Goal: Transaction & Acquisition: Purchase product/service

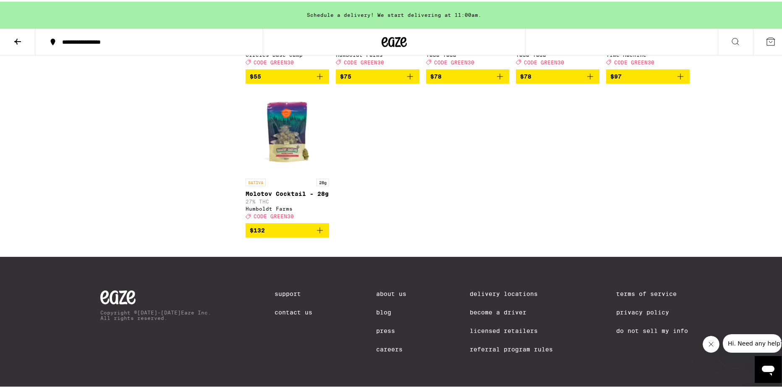
click at [26, 32] on button at bounding box center [17, 40] width 35 height 26
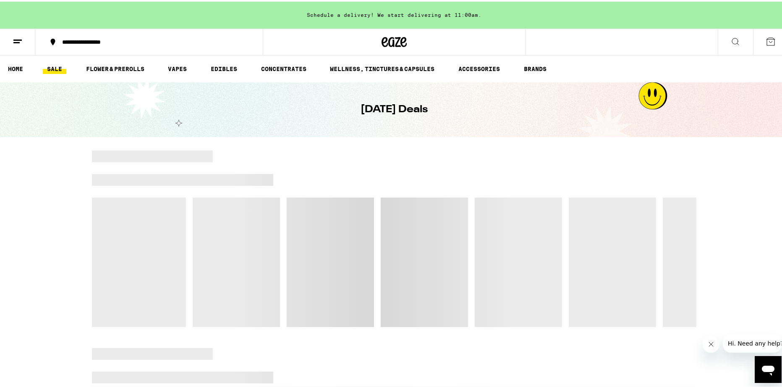
click at [766, 42] on icon at bounding box center [771, 40] width 10 height 10
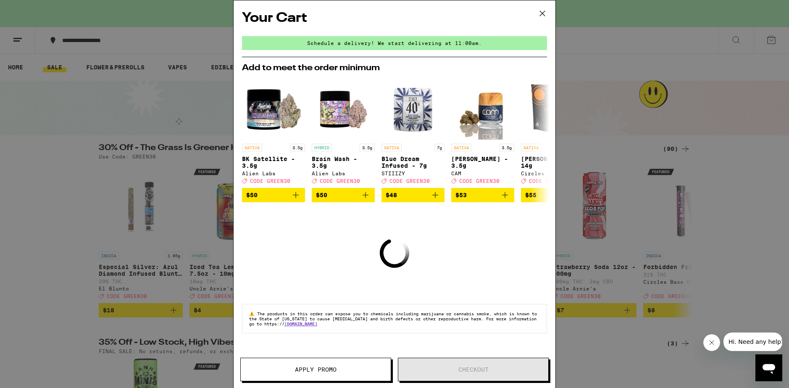
click at [543, 10] on icon at bounding box center [542, 13] width 13 height 13
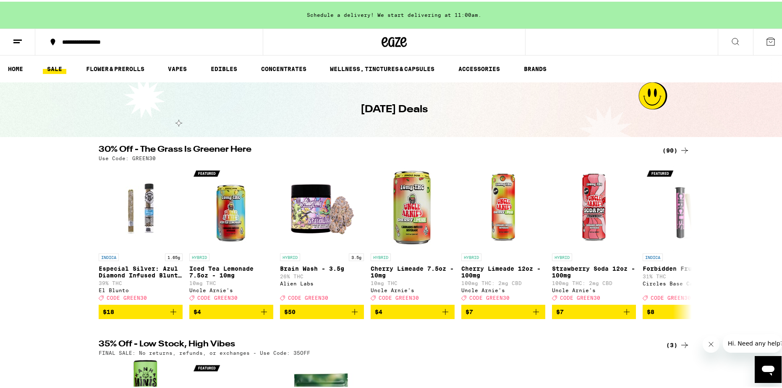
click at [12, 42] on button at bounding box center [17, 40] width 35 height 26
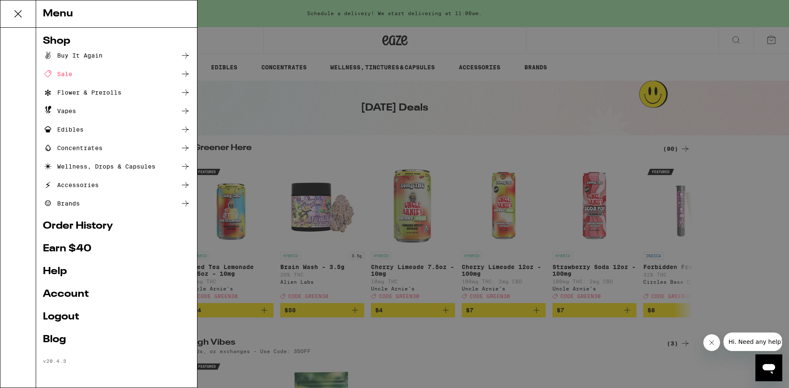
click at [59, 289] on link "Account" at bounding box center [116, 294] width 147 height 10
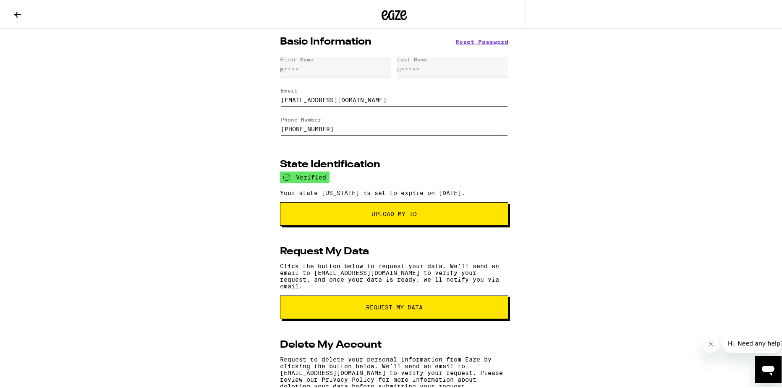
click at [19, 6] on button at bounding box center [17, 13] width 35 height 26
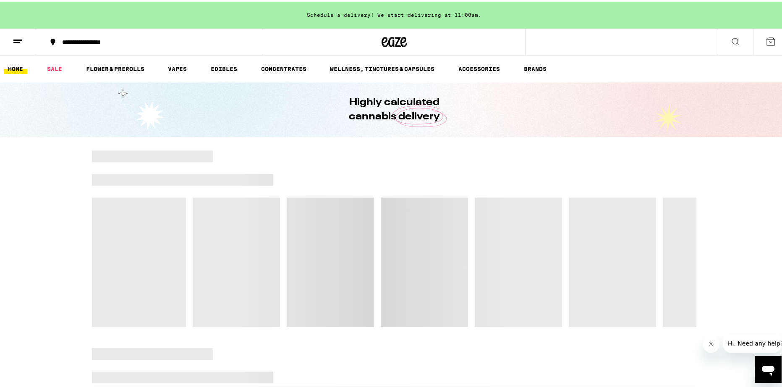
click at [19, 43] on icon at bounding box center [18, 40] width 10 height 10
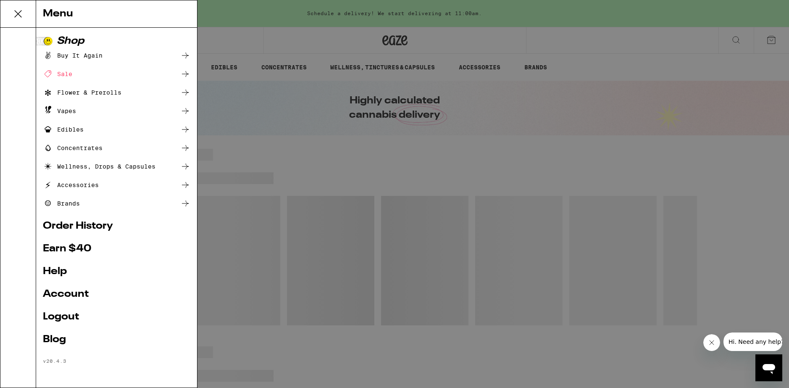
click at [59, 231] on link "Order History" at bounding box center [116, 226] width 147 height 10
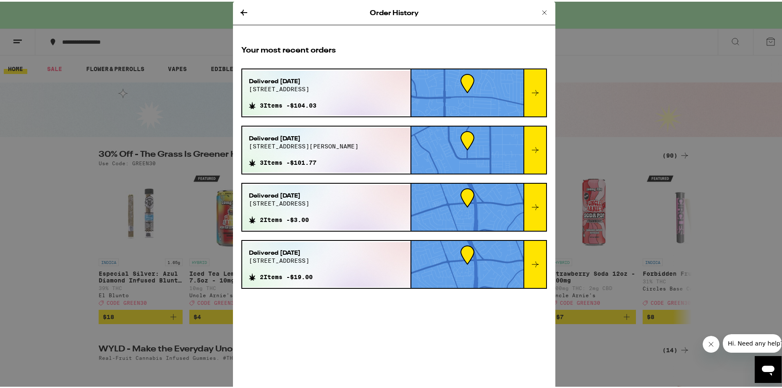
click at [536, 89] on icon at bounding box center [535, 91] width 10 height 10
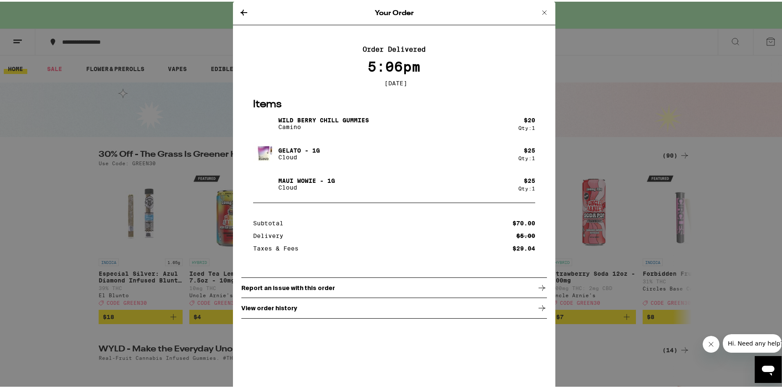
click at [540, 14] on icon at bounding box center [545, 11] width 10 height 10
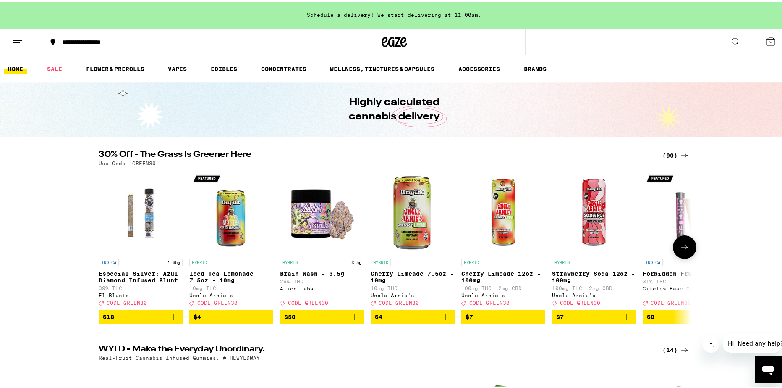
click at [443, 318] on icon "Add to bag" at bounding box center [446, 315] width 6 height 6
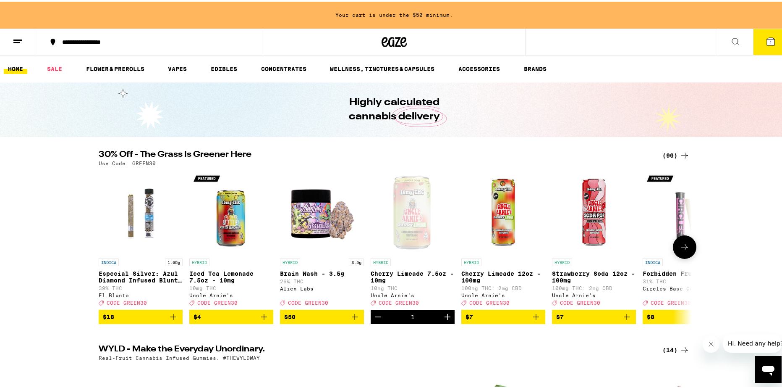
click at [262, 320] on icon "Add to bag" at bounding box center [264, 315] width 10 height 10
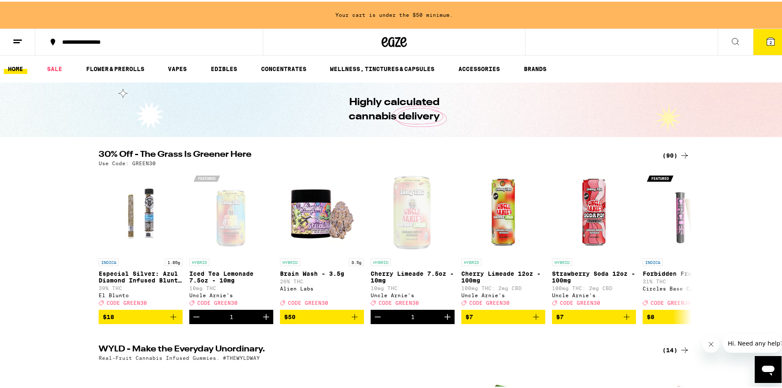
click at [51, 61] on ul "HOME SALE FLOWER & PREROLLS VAPES EDIBLES CONCENTRATES WELLNESS, TINCTURES & CA…" at bounding box center [394, 67] width 789 height 27
click at [49, 72] on link "SALE" at bounding box center [55, 67] width 24 height 10
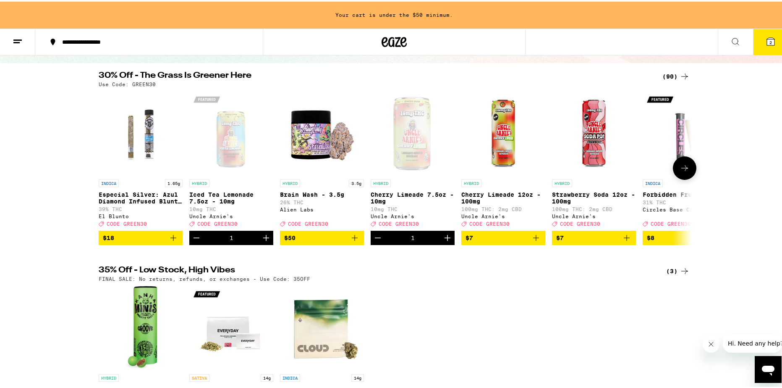
scroll to position [84, 0]
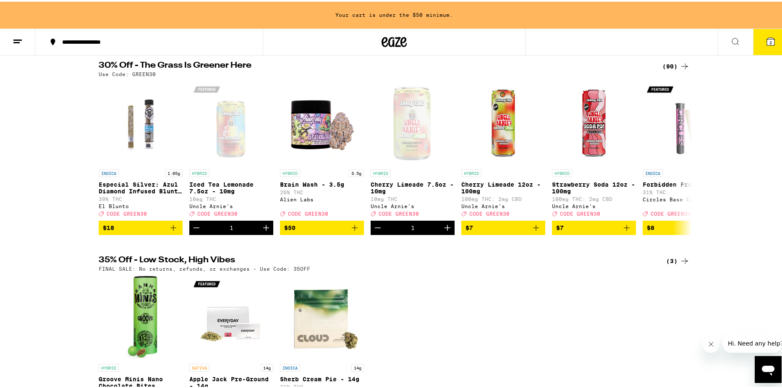
click at [666, 64] on div "(90)" at bounding box center [676, 65] width 27 height 10
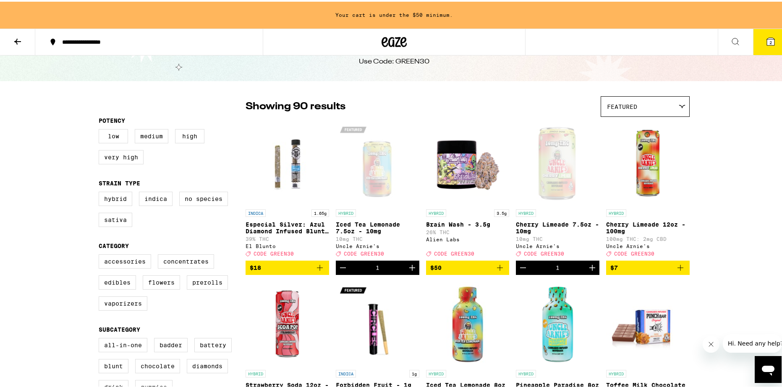
scroll to position [210, 0]
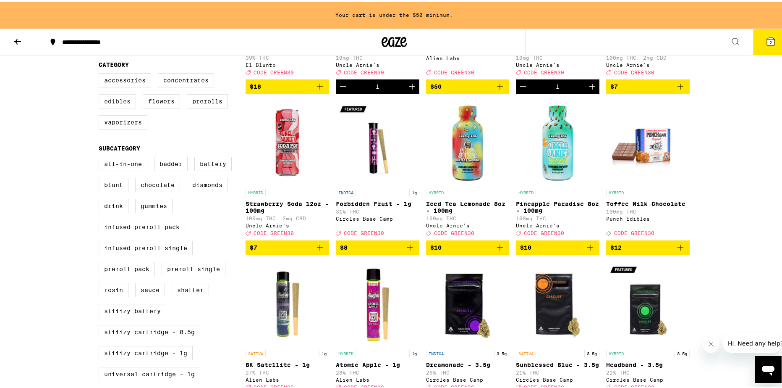
click at [127, 102] on label "Edibles" at bounding box center [117, 99] width 37 height 14
click at [101, 73] on input "Edibles" at bounding box center [100, 73] width 0 height 0
checkbox input "true"
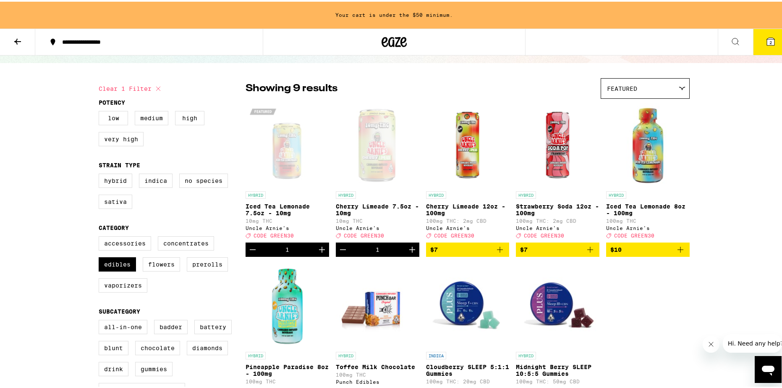
scroll to position [42, 0]
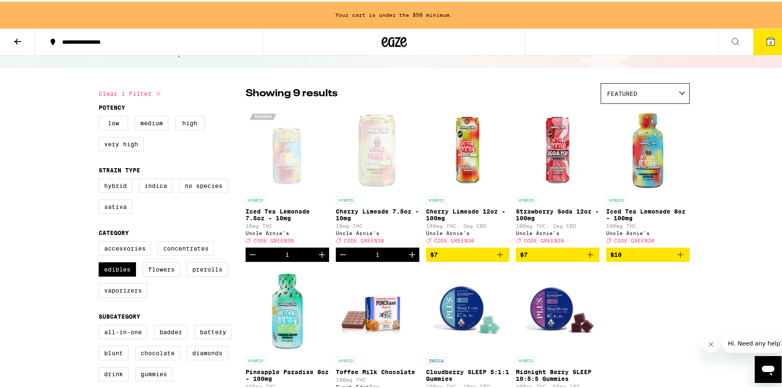
click at [26, 46] on button at bounding box center [17, 40] width 35 height 26
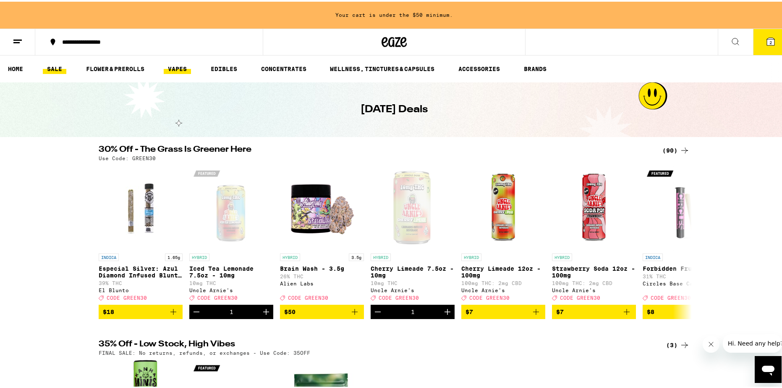
click at [183, 63] on link "VAPES" at bounding box center [177, 67] width 27 height 10
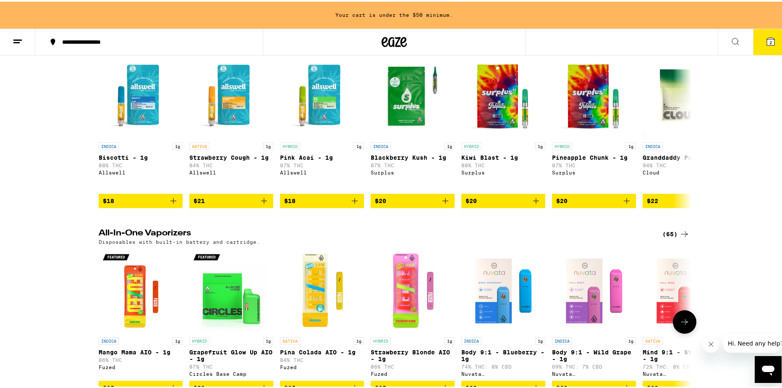
scroll to position [378, 0]
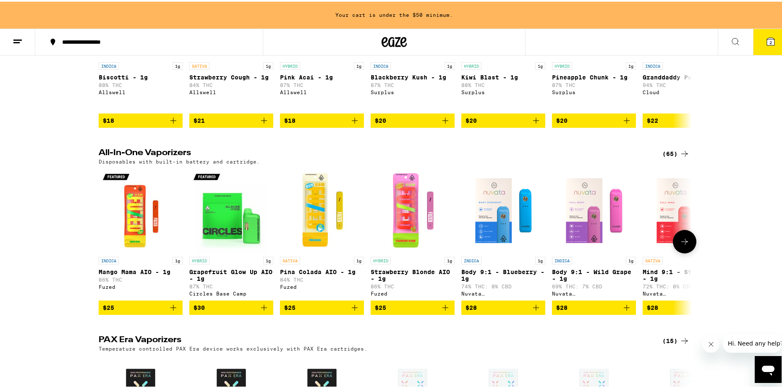
click at [163, 311] on span "$25" at bounding box center [141, 306] width 76 height 10
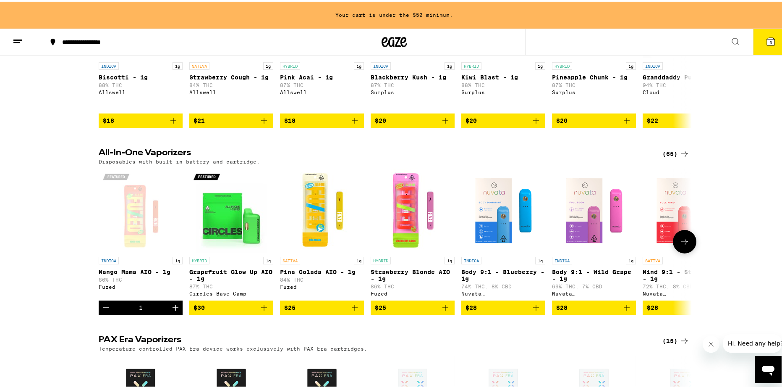
click at [101, 311] on icon "Decrement" at bounding box center [106, 306] width 10 height 10
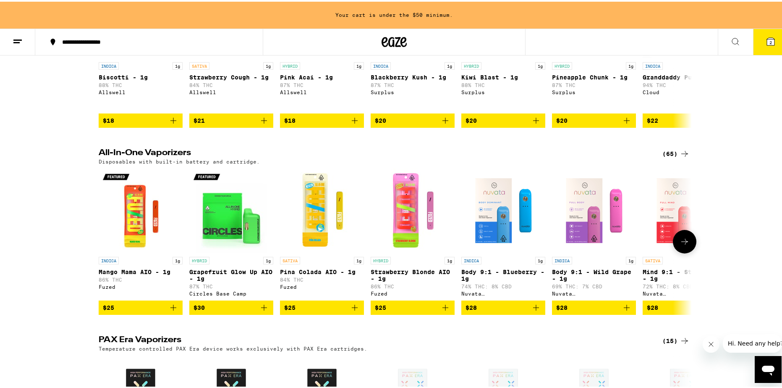
click at [406, 311] on span "$25" at bounding box center [413, 306] width 76 height 10
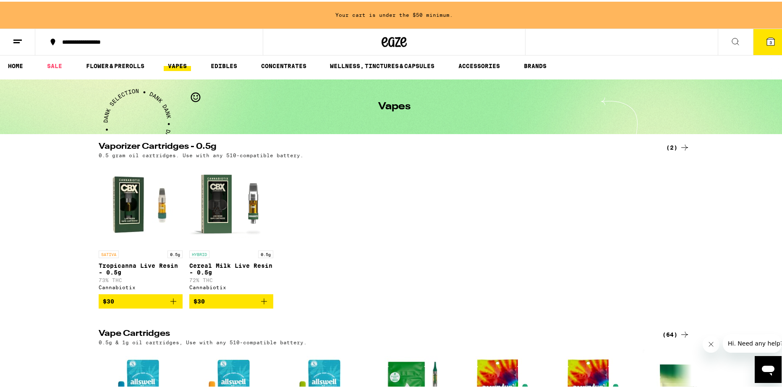
scroll to position [0, 0]
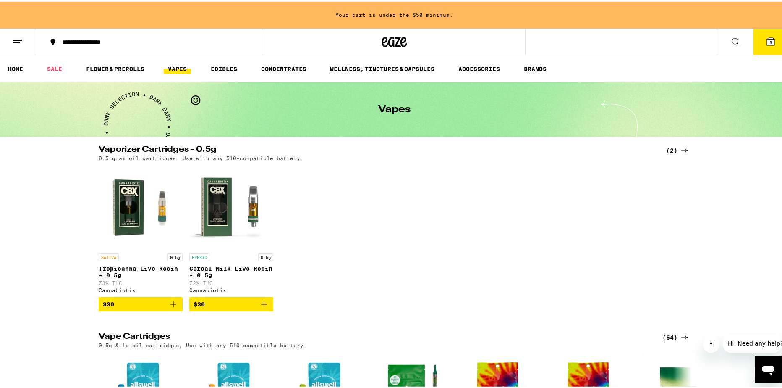
click at [19, 44] on icon at bounding box center [18, 40] width 10 height 10
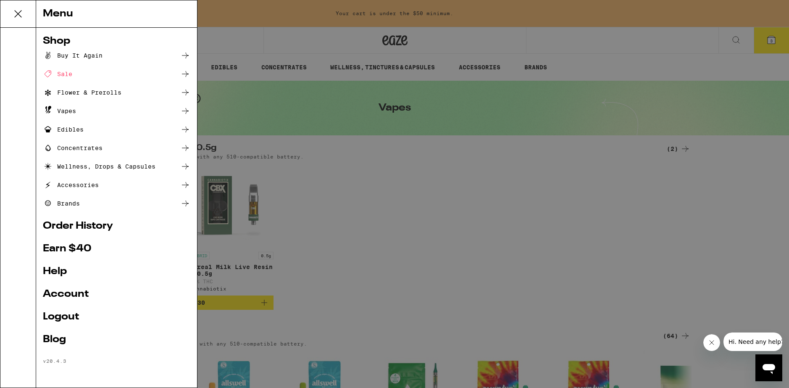
click at [67, 75] on div "Sale" at bounding box center [57, 74] width 29 height 10
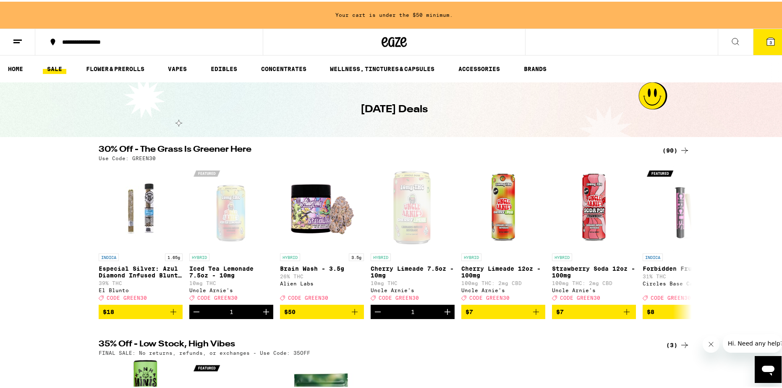
click at [680, 150] on icon at bounding box center [685, 149] width 10 height 10
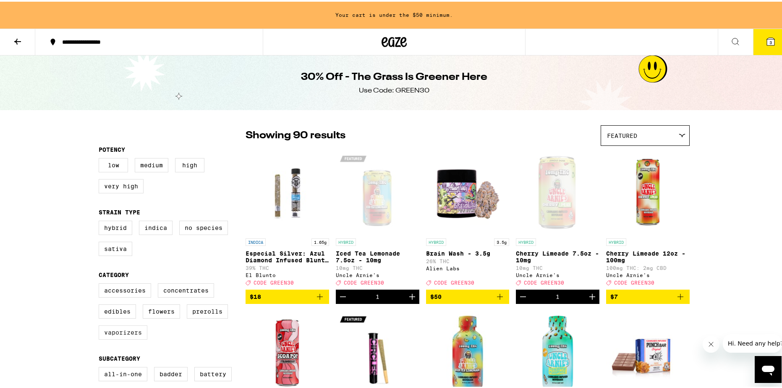
click at [131, 333] on label "Vaporizers" at bounding box center [123, 330] width 49 height 14
click at [101, 283] on input "Vaporizers" at bounding box center [100, 283] width 0 height 0
checkbox input "true"
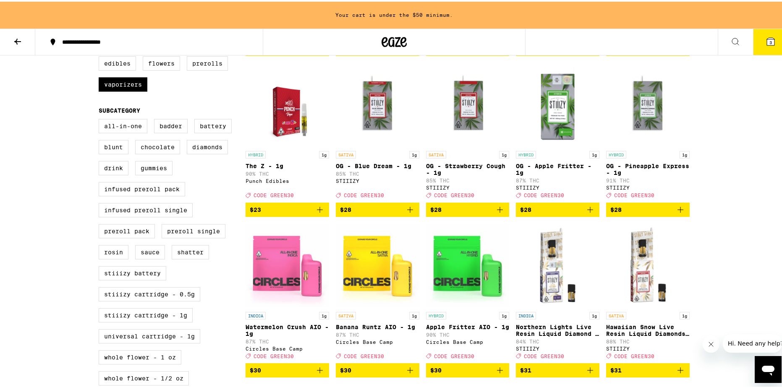
scroll to position [252, 0]
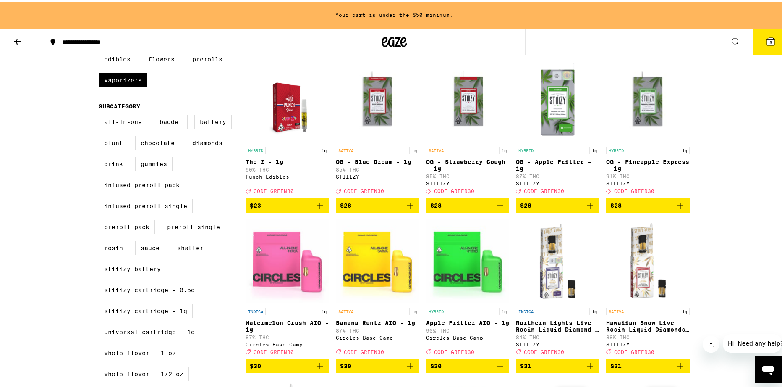
click at [369, 324] on p "Banana Runtz AIO - 1g" at bounding box center [378, 320] width 84 height 7
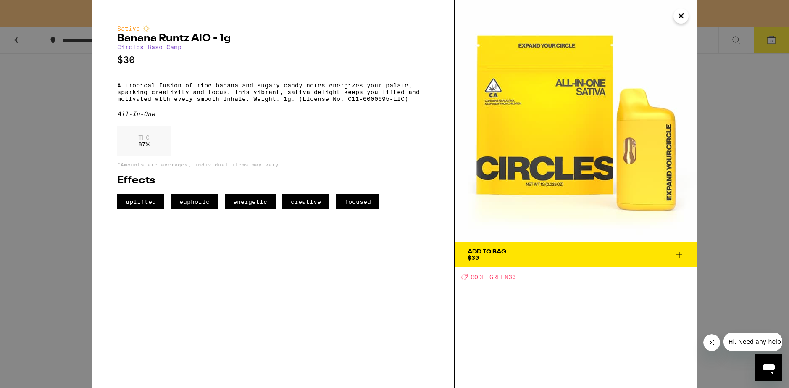
click at [677, 13] on icon "Close" at bounding box center [681, 16] width 10 height 13
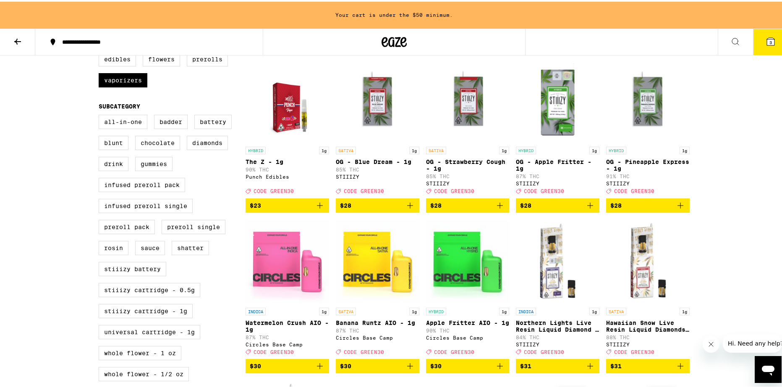
click at [758, 42] on button "3" at bounding box center [770, 40] width 35 height 26
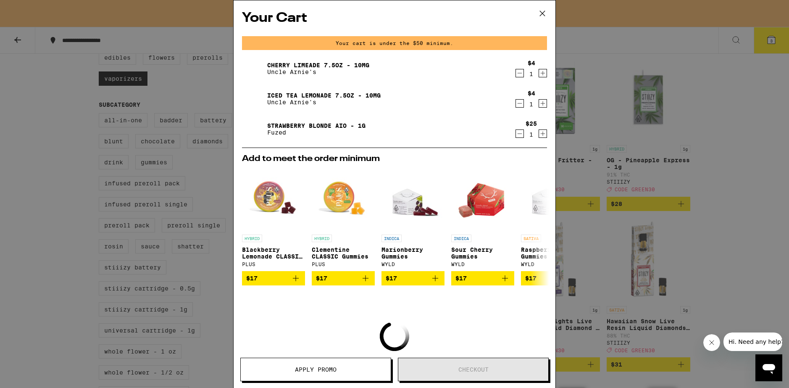
click at [541, 17] on icon at bounding box center [542, 13] width 13 height 13
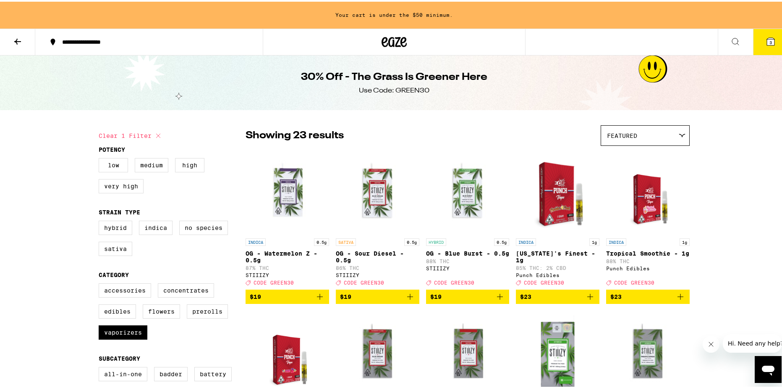
click at [22, 41] on icon at bounding box center [18, 40] width 10 height 10
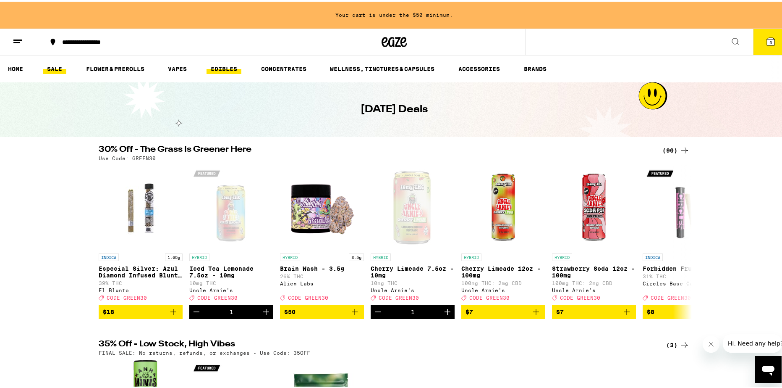
click at [231, 70] on link "EDIBLES" at bounding box center [224, 67] width 35 height 10
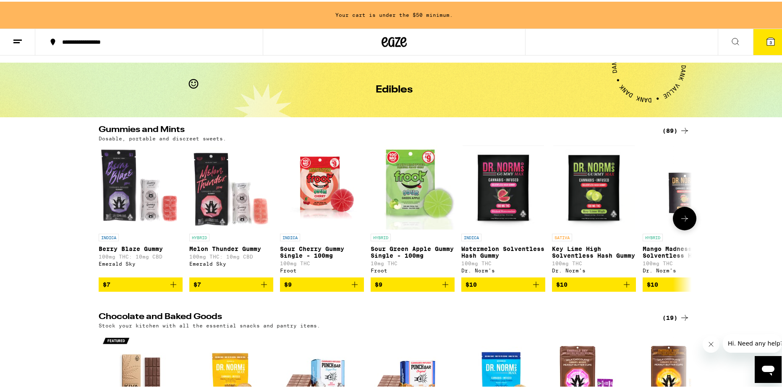
scroll to position [18, 0]
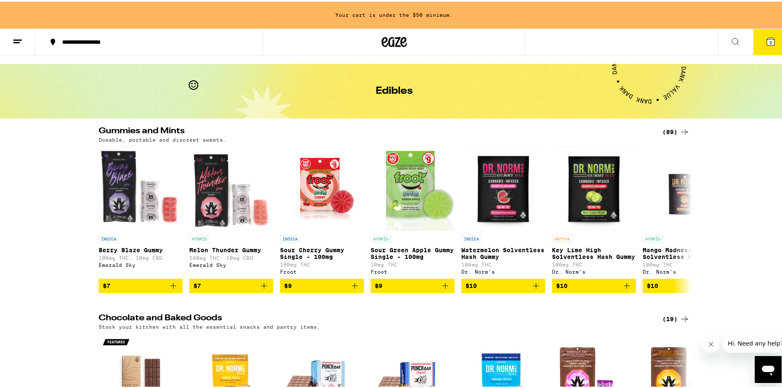
drag, startPoint x: 676, startPoint y: 126, endPoint x: 671, endPoint y: 125, distance: 5.1
click at [675, 126] on div "(89)" at bounding box center [676, 130] width 27 height 10
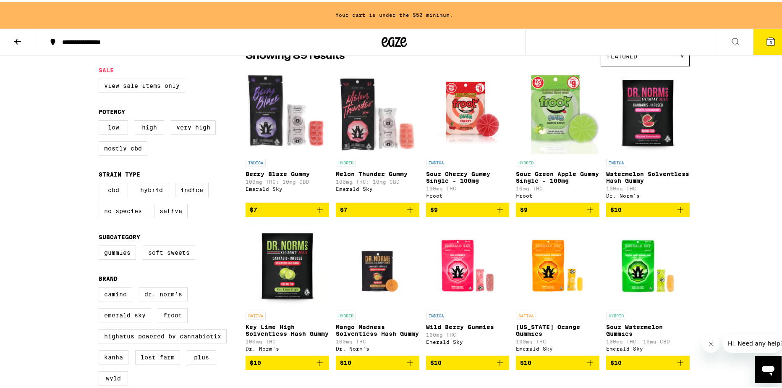
scroll to position [84, 0]
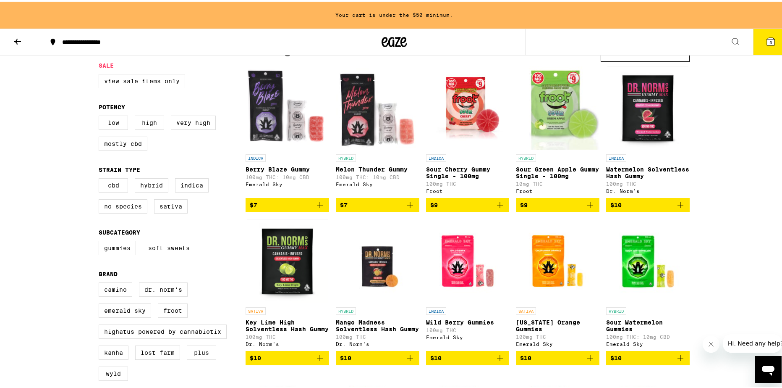
click at [199, 358] on label "PLUS" at bounding box center [201, 351] width 29 height 14
click at [101, 282] on input "PLUS" at bounding box center [100, 282] width 0 height 0
checkbox input "true"
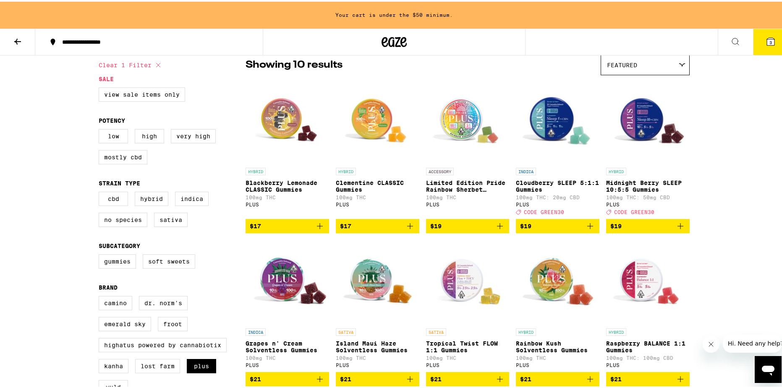
scroll to position [70, 0]
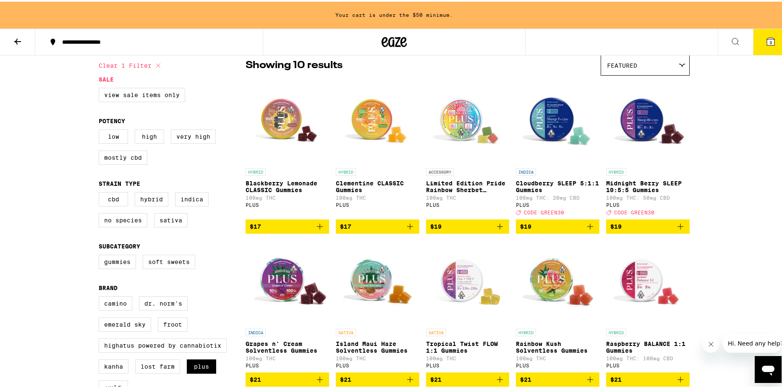
click at [23, 30] on button at bounding box center [17, 40] width 35 height 26
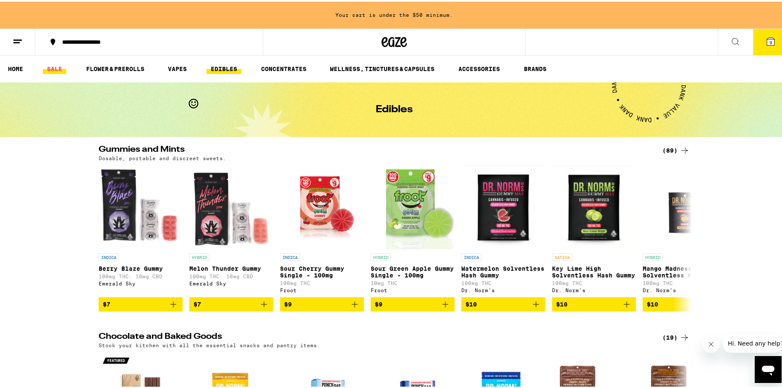
click at [60, 68] on link "SALE" at bounding box center [55, 67] width 24 height 10
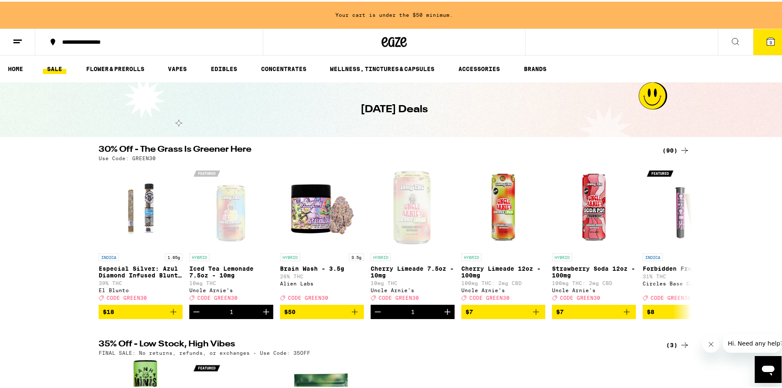
click at [663, 150] on div "(90)" at bounding box center [676, 149] width 27 height 10
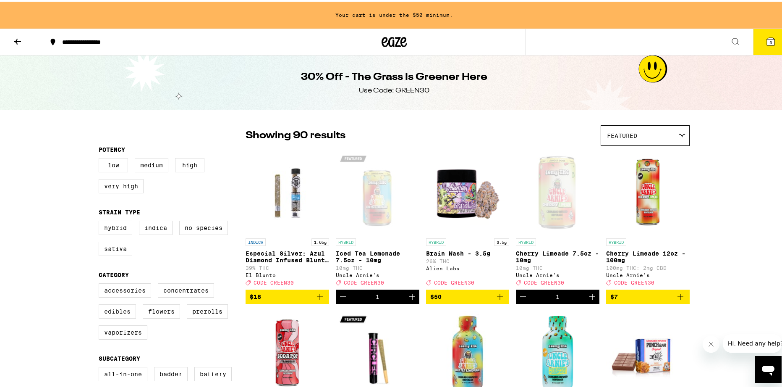
click at [121, 313] on label "Edibles" at bounding box center [117, 309] width 37 height 14
click at [101, 283] on input "Edibles" at bounding box center [100, 283] width 0 height 0
checkbox input "true"
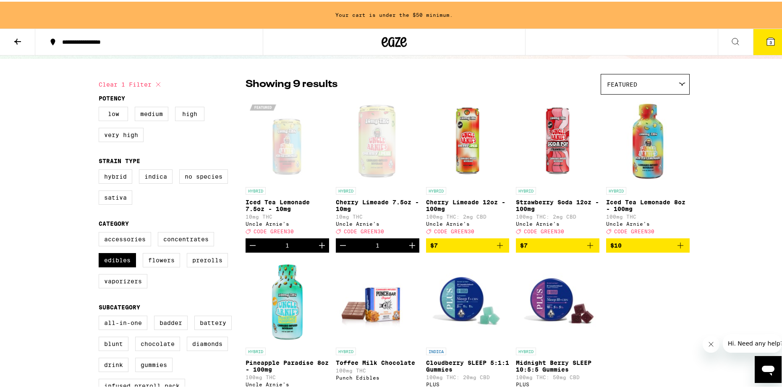
scroll to position [84, 0]
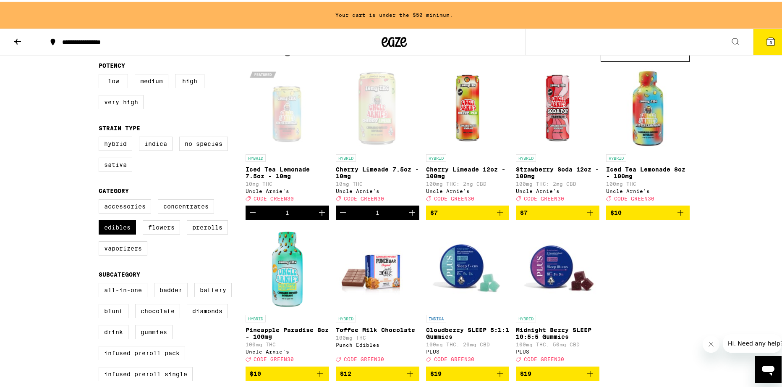
click at [14, 41] on icon at bounding box center [18, 40] width 10 height 10
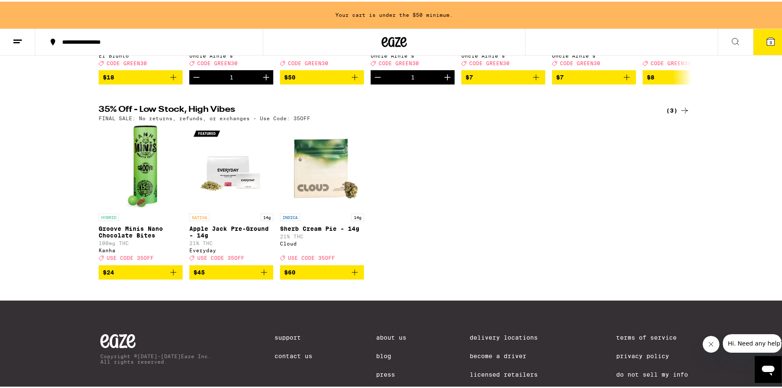
scroll to position [252, 0]
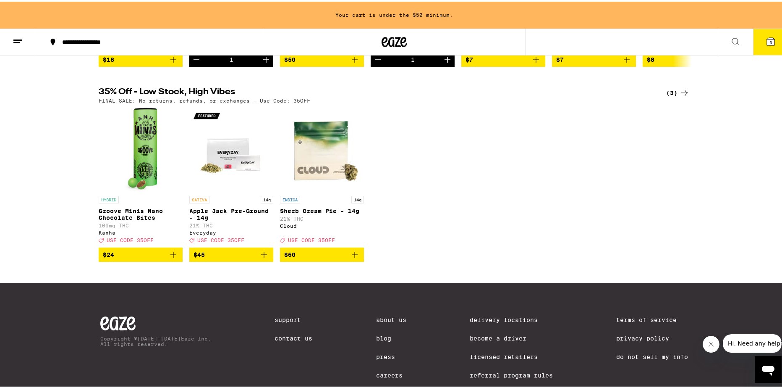
click at [119, 219] on p "Groove Minis Nano Chocolate Bites" at bounding box center [141, 212] width 84 height 13
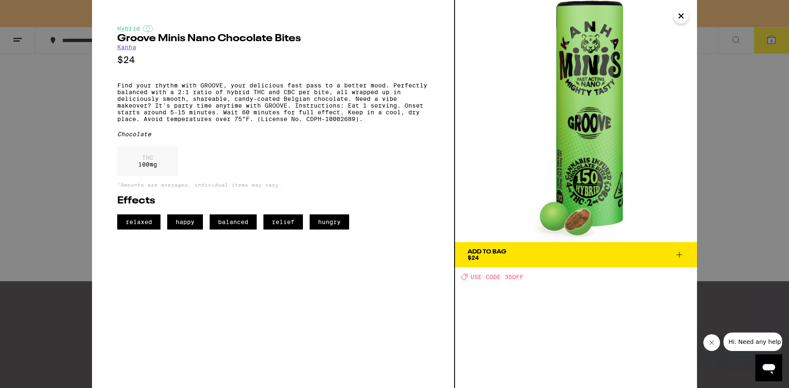
click at [472, 252] on div "Add To Bag" at bounding box center [486, 252] width 39 height 6
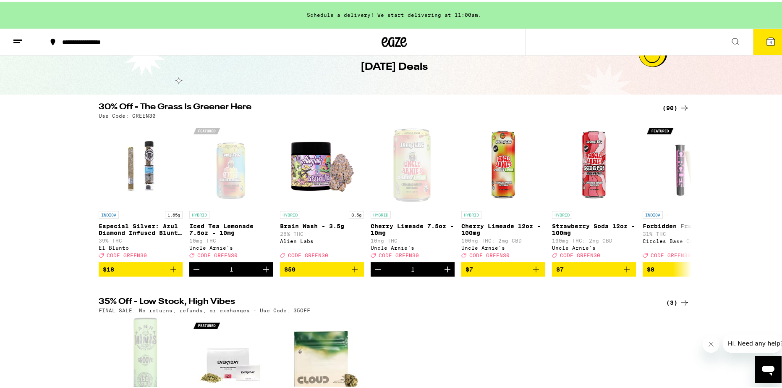
scroll to position [42, 0]
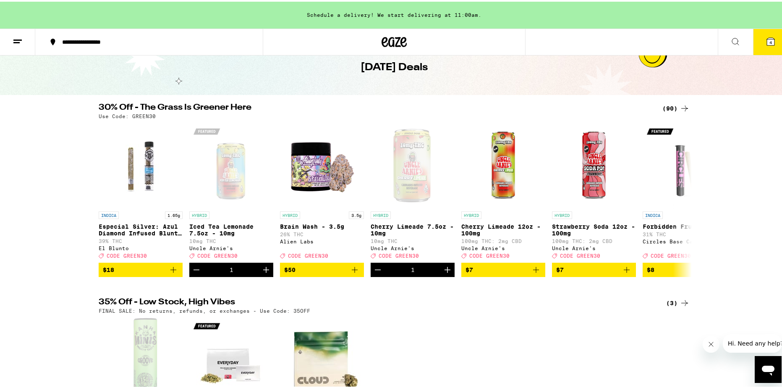
click at [756, 38] on button "4" at bounding box center [770, 40] width 35 height 26
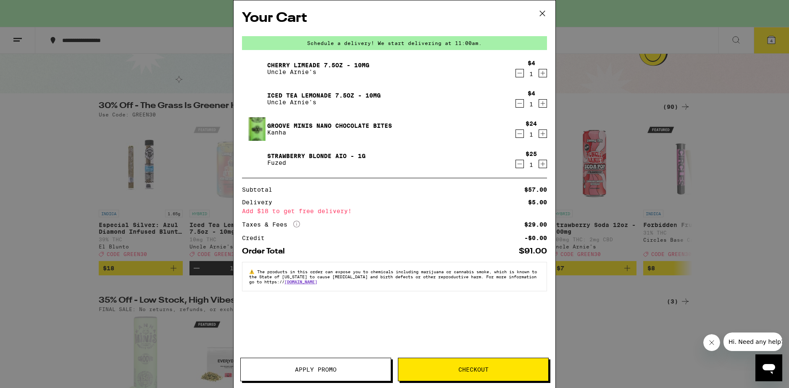
click at [352, 364] on button "Apply Promo" at bounding box center [315, 369] width 151 height 24
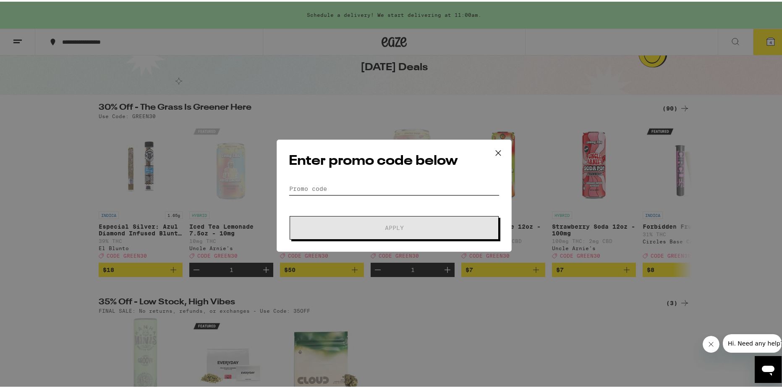
click at [318, 188] on input "Promo Code" at bounding box center [394, 187] width 211 height 13
type input "GREEN30"
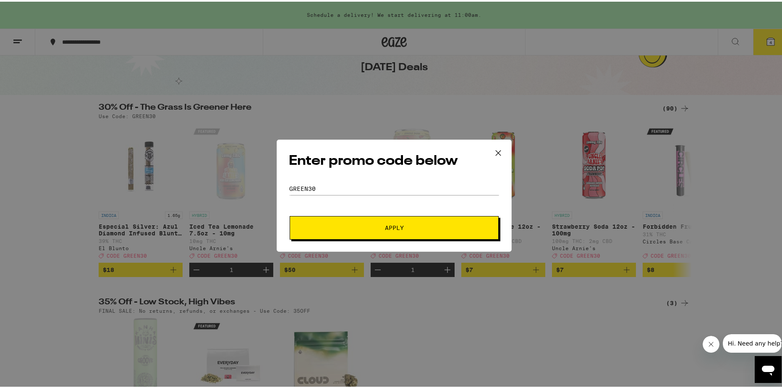
click at [336, 225] on span "Apply" at bounding box center [394, 226] width 151 height 6
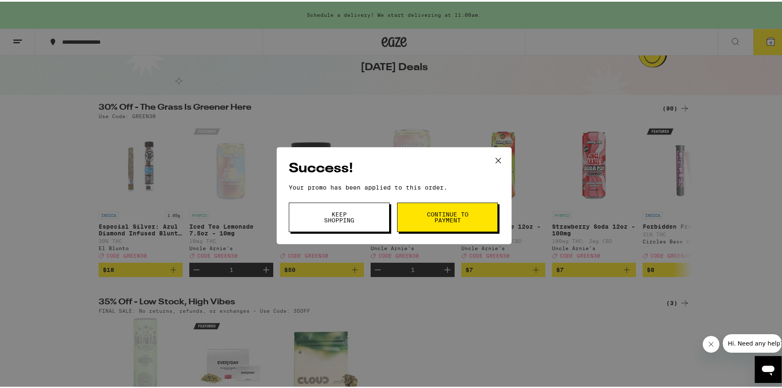
click at [430, 209] on button "Continue to payment" at bounding box center [447, 215] width 101 height 29
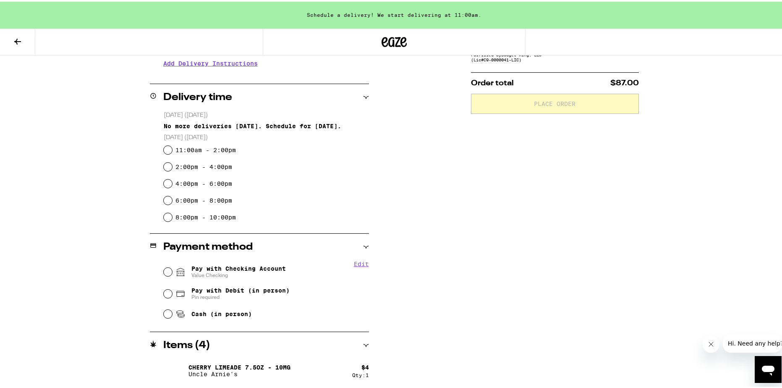
scroll to position [101, 0]
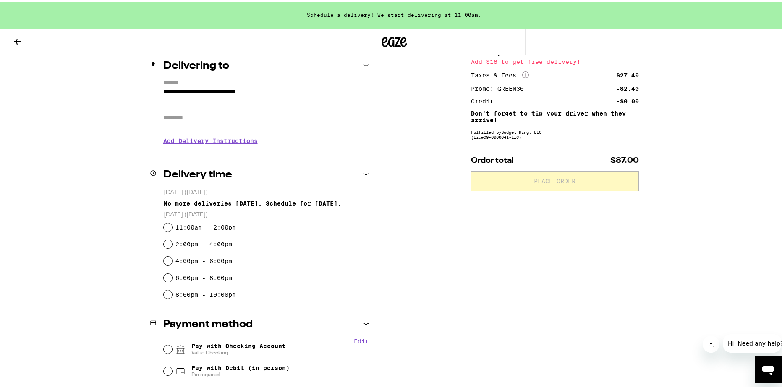
click at [15, 39] on icon at bounding box center [17, 40] width 7 height 6
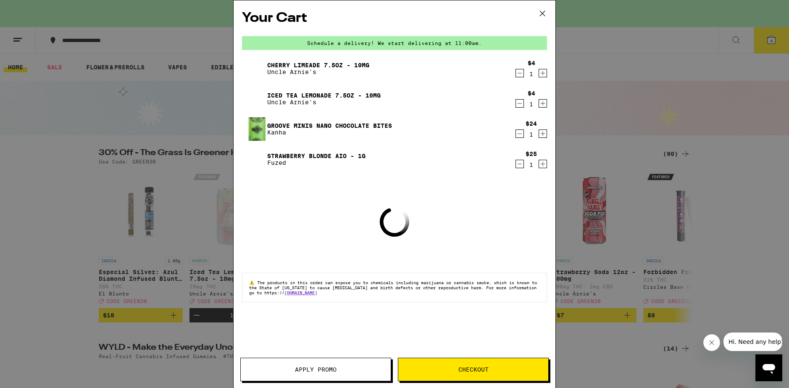
click at [260, 361] on button "Apply Promo" at bounding box center [315, 369] width 151 height 24
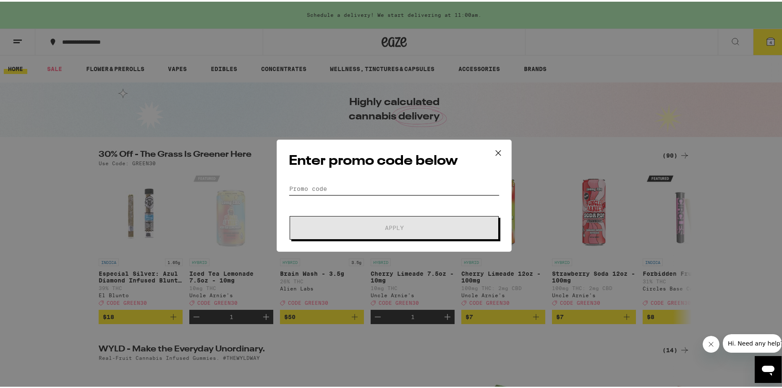
click at [312, 189] on input "Promo Code" at bounding box center [394, 187] width 211 height 13
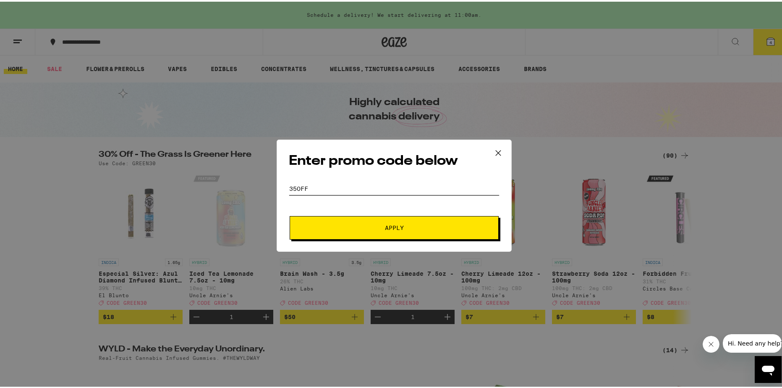
type input "35off"
click at [290, 214] on button "Apply" at bounding box center [394, 226] width 209 height 24
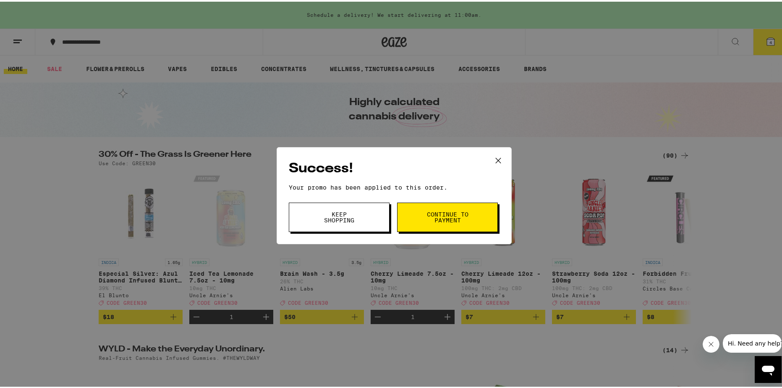
click at [422, 214] on button "Continue to payment" at bounding box center [447, 215] width 101 height 29
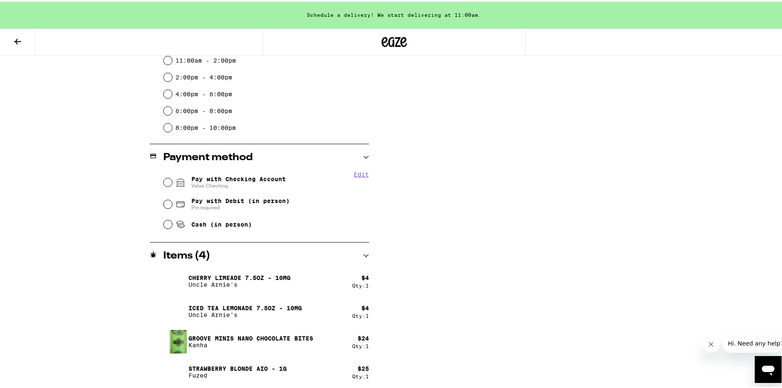
scroll to position [269, 0]
click at [16, 37] on icon at bounding box center [18, 40] width 10 height 10
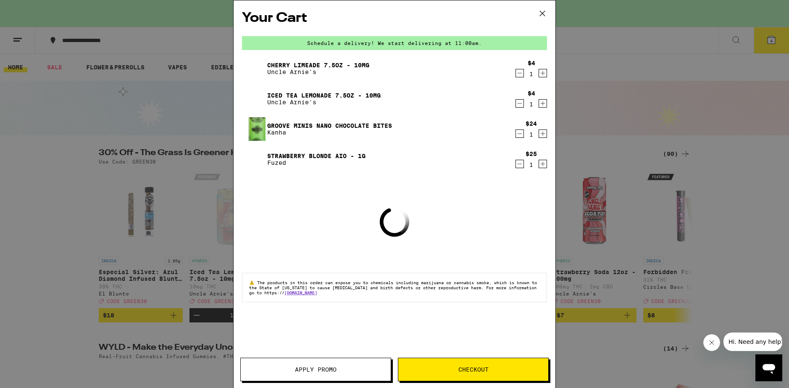
click at [543, 9] on icon at bounding box center [542, 13] width 13 height 13
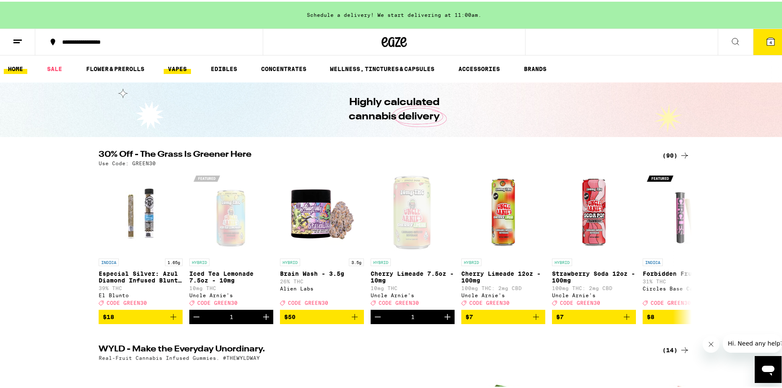
click at [178, 63] on link "VAPES" at bounding box center [177, 67] width 27 height 10
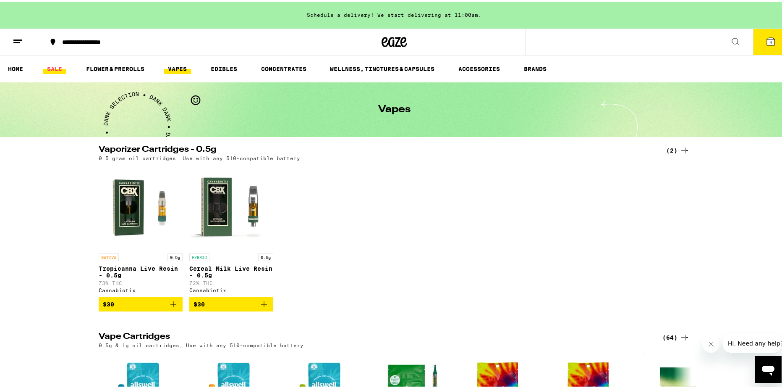
click at [50, 67] on link "SALE" at bounding box center [55, 67] width 24 height 10
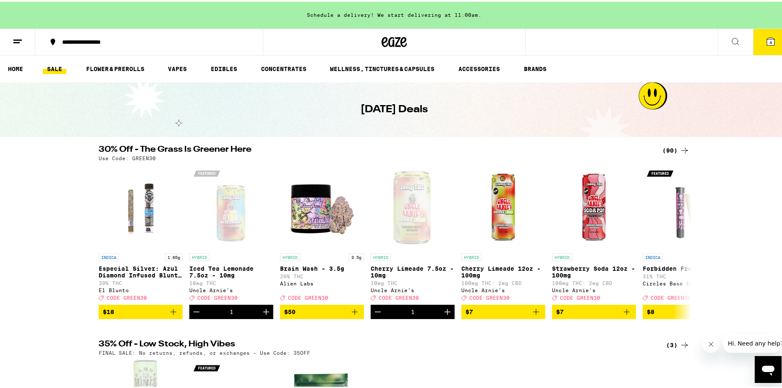
click at [669, 146] on div "(90)" at bounding box center [676, 149] width 27 height 10
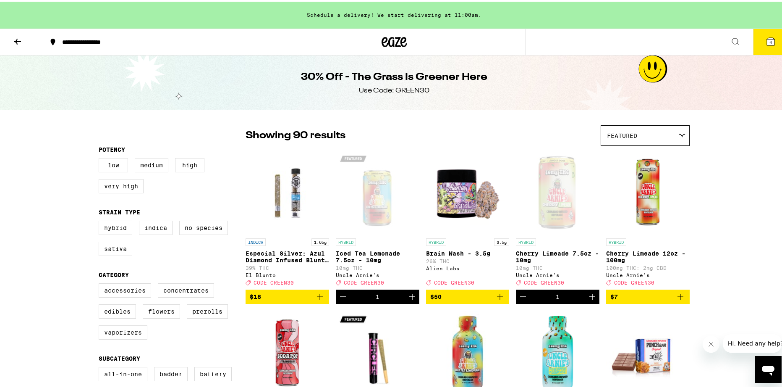
click at [112, 336] on label "Vaporizers" at bounding box center [123, 330] width 49 height 14
click at [101, 283] on input "Vaporizers" at bounding box center [100, 283] width 0 height 0
checkbox input "true"
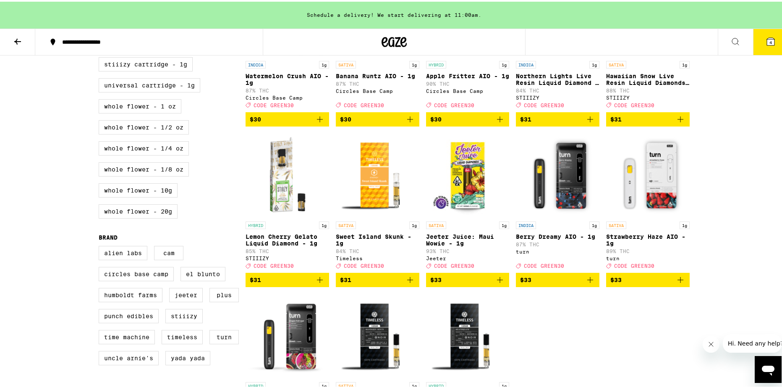
scroll to position [504, 0]
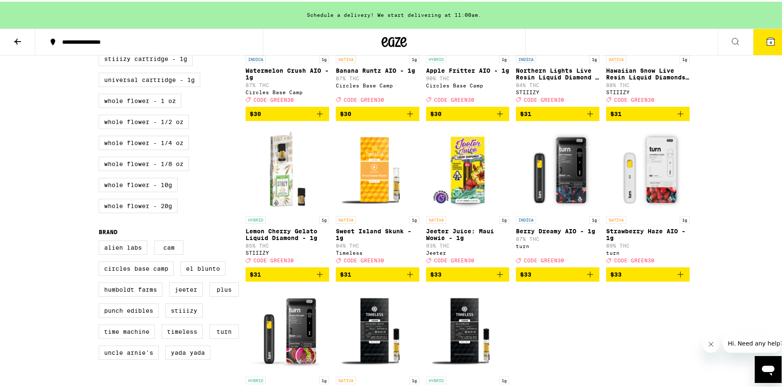
click at [453, 278] on span "$33" at bounding box center [467, 273] width 75 height 10
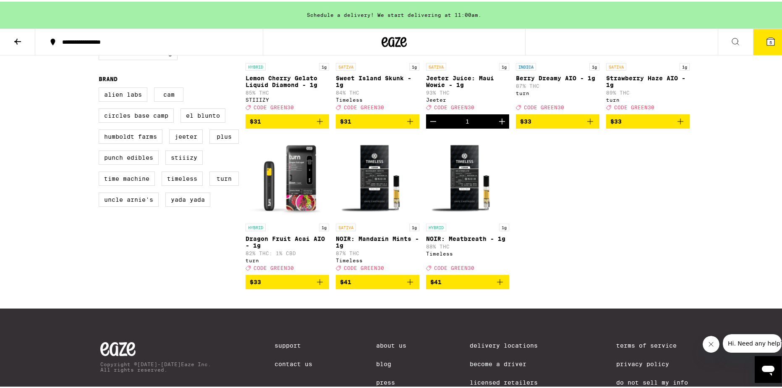
scroll to position [714, 0]
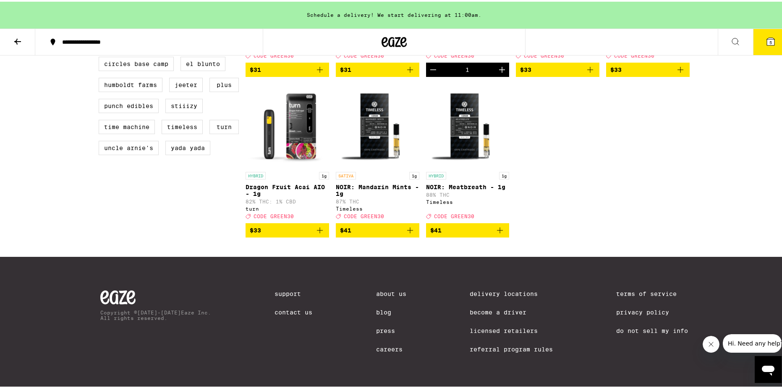
click at [262, 233] on span "$33" at bounding box center [287, 228] width 75 height 10
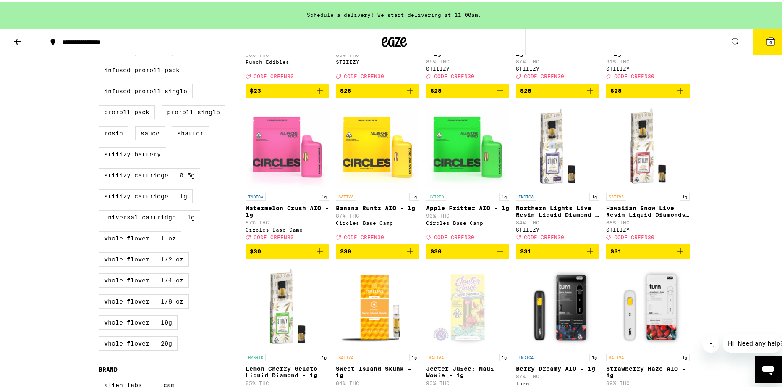
scroll to position [252, 0]
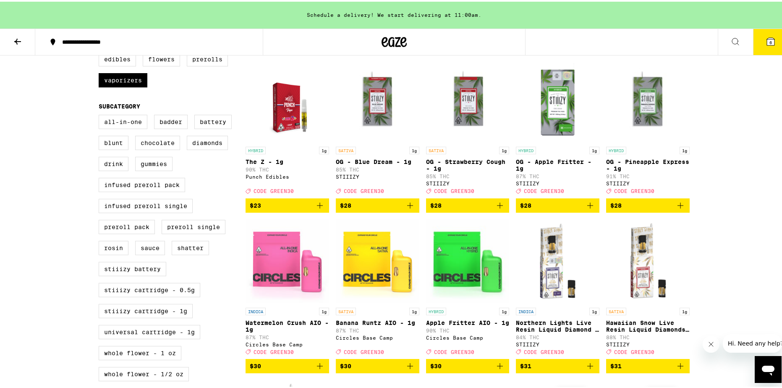
click at [771, 44] on button "6" at bounding box center [770, 40] width 35 height 26
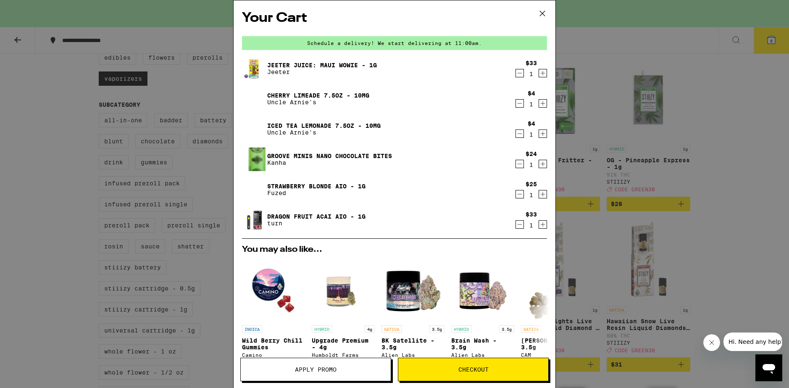
click at [328, 369] on span "Apply Promo" at bounding box center [316, 369] width 42 height 6
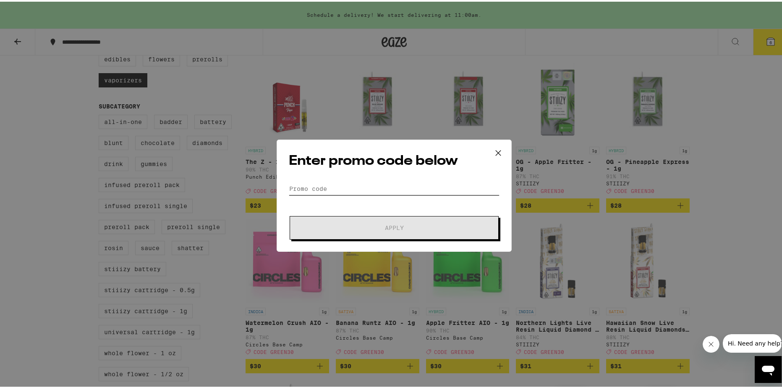
drag, startPoint x: 324, startPoint y: 186, endPoint x: 325, endPoint y: 193, distance: 7.7
click at [324, 188] on input "Promo Code" at bounding box center [394, 187] width 211 height 13
type input "GREEN30"
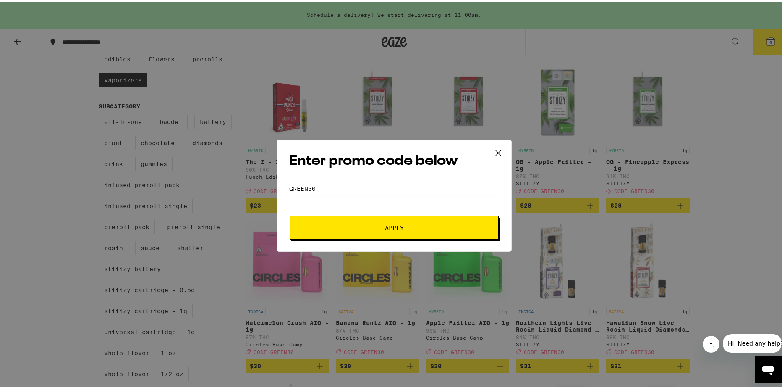
click at [329, 222] on button "Apply" at bounding box center [394, 226] width 209 height 24
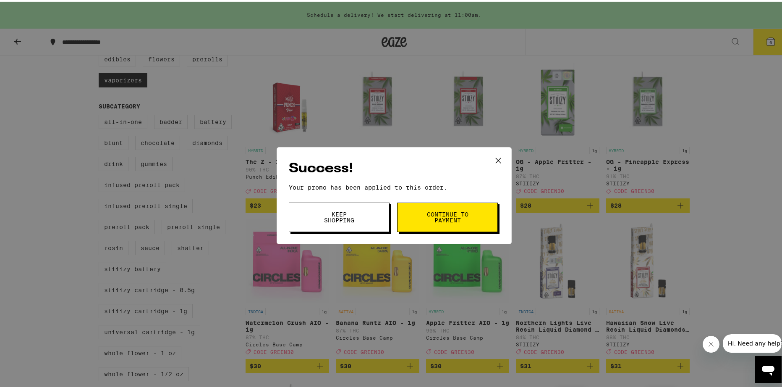
click at [458, 205] on button "Continue to payment" at bounding box center [447, 215] width 101 height 29
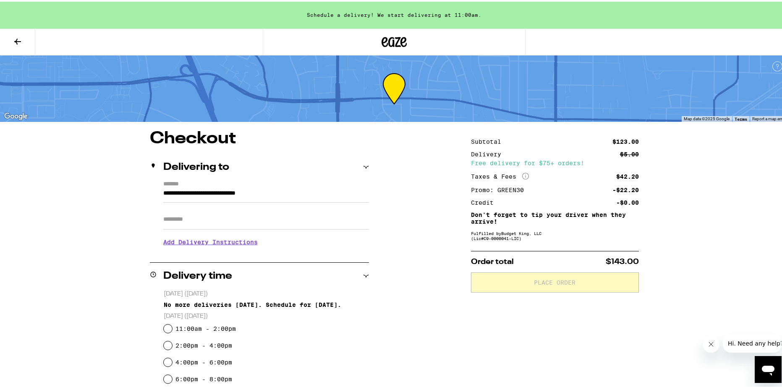
click at [24, 34] on button at bounding box center [17, 40] width 35 height 26
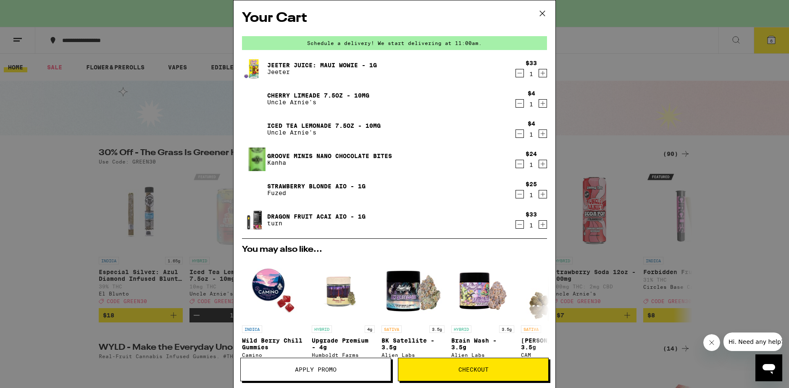
click at [516, 106] on icon "Decrement" at bounding box center [520, 103] width 8 height 10
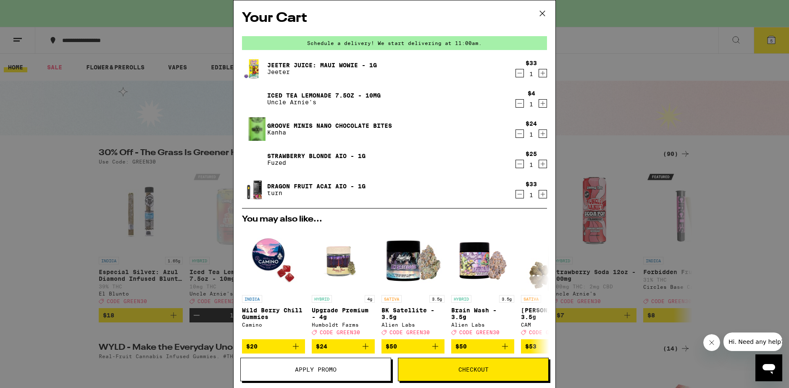
click at [352, 371] on span "Apply Promo" at bounding box center [316, 369] width 150 height 6
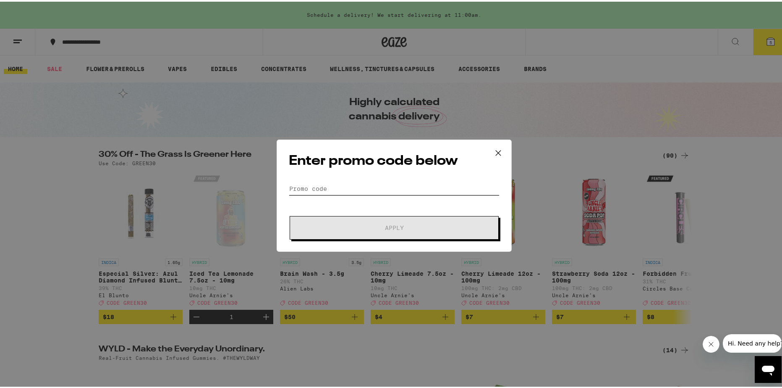
click at [337, 187] on input "Promo Code" at bounding box center [394, 187] width 211 height 13
type input "GREEN30"
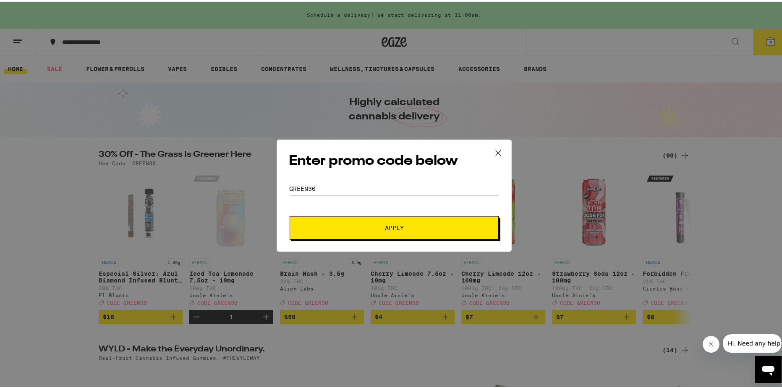
click at [332, 212] on form "Promo Code GREEN30 Apply" at bounding box center [394, 209] width 211 height 57
click at [328, 221] on form "Promo Code GREEN30 Apply" at bounding box center [394, 209] width 211 height 57
click at [328, 221] on button "Apply" at bounding box center [394, 226] width 209 height 24
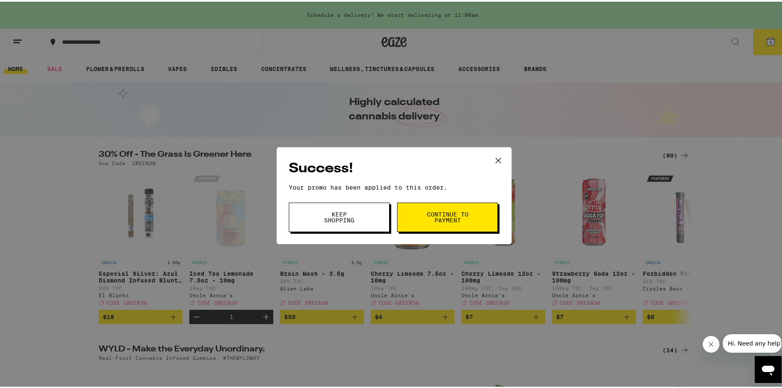
click at [445, 207] on button "Continue to payment" at bounding box center [447, 215] width 101 height 29
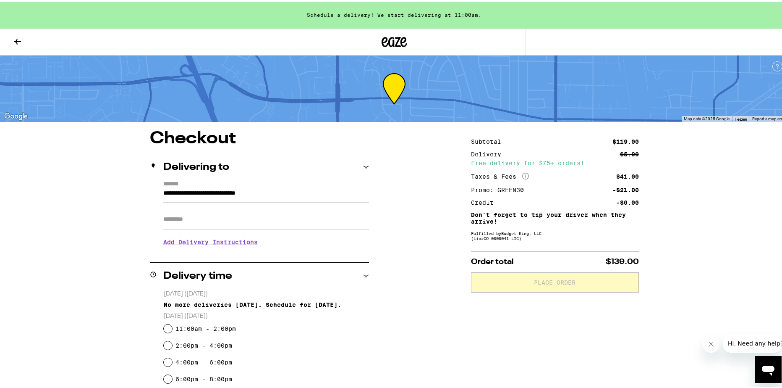
click at [18, 35] on icon at bounding box center [18, 40] width 10 height 10
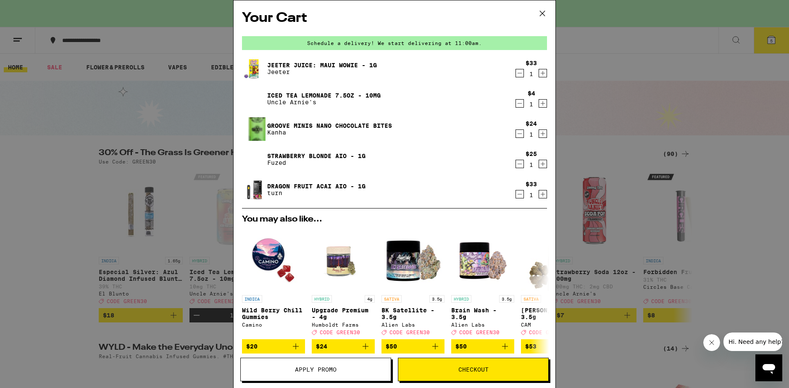
click at [508, 134] on div "Groove Minis Nano Chocolate Bites Kanha $24 1" at bounding box center [394, 129] width 305 height 24
click at [516, 132] on icon "Decrement" at bounding box center [520, 134] width 8 height 10
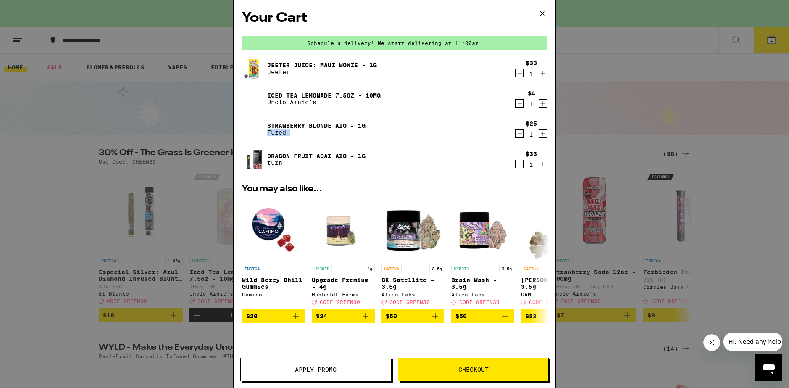
click at [539, 13] on icon at bounding box center [542, 13] width 13 height 13
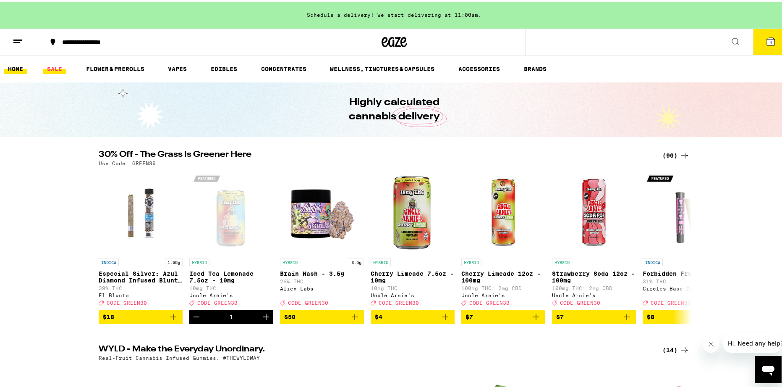
click at [63, 66] on link "SALE" at bounding box center [55, 67] width 24 height 10
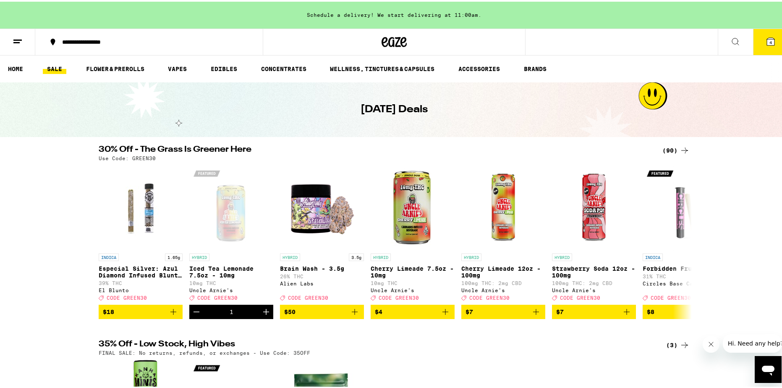
click at [671, 144] on div "(90)" at bounding box center [676, 149] width 27 height 10
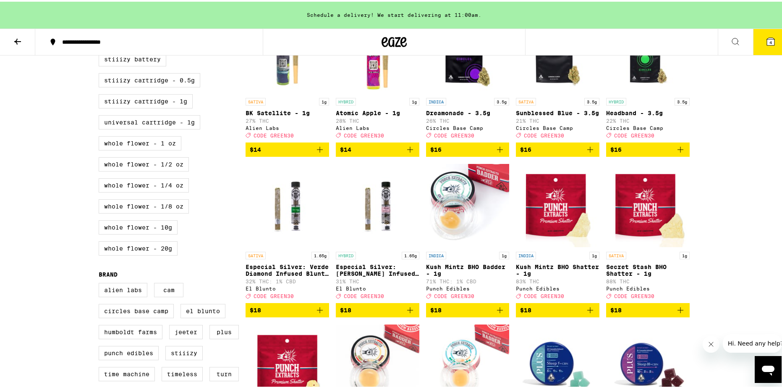
scroll to position [462, 0]
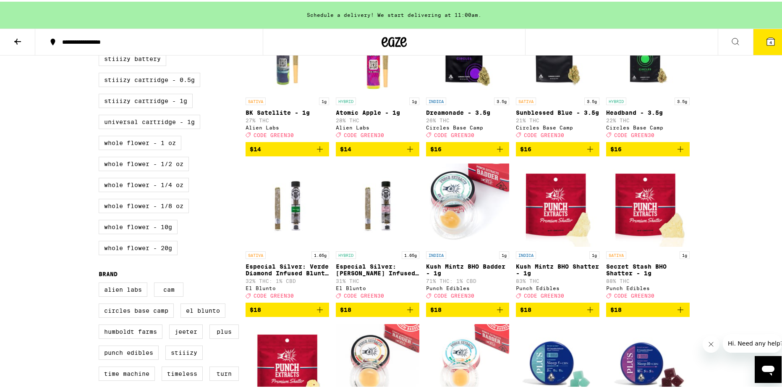
click at [23, 39] on button at bounding box center [17, 40] width 35 height 26
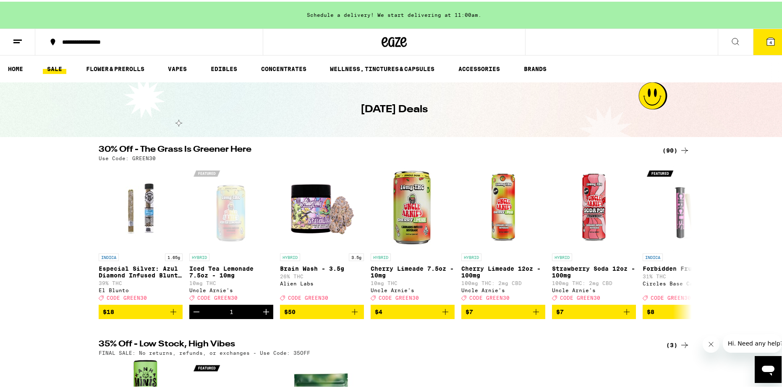
click at [205, 71] on ul "HOME SALE FLOWER & PREROLLS VAPES EDIBLES CONCENTRATES WELLNESS, TINCTURES & CA…" at bounding box center [394, 67] width 789 height 27
click at [219, 72] on link "EDIBLES" at bounding box center [224, 67] width 35 height 10
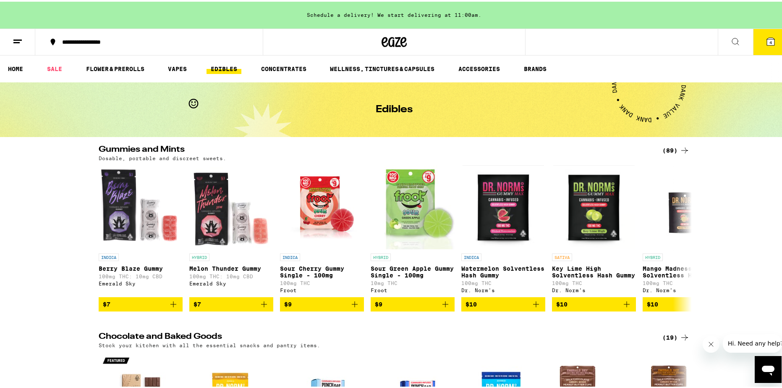
click at [669, 146] on div "(89)" at bounding box center [676, 149] width 27 height 10
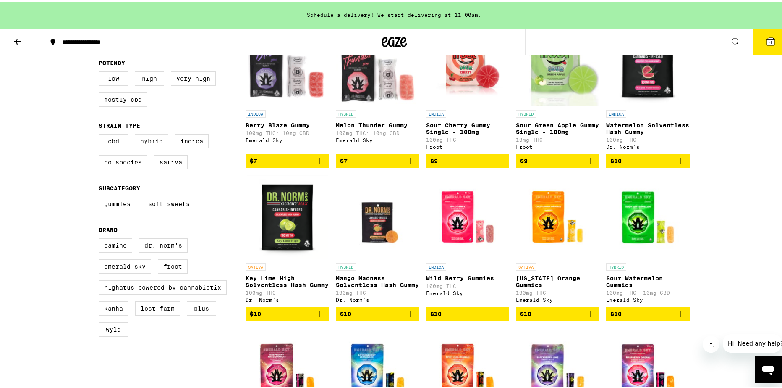
scroll to position [168, 0]
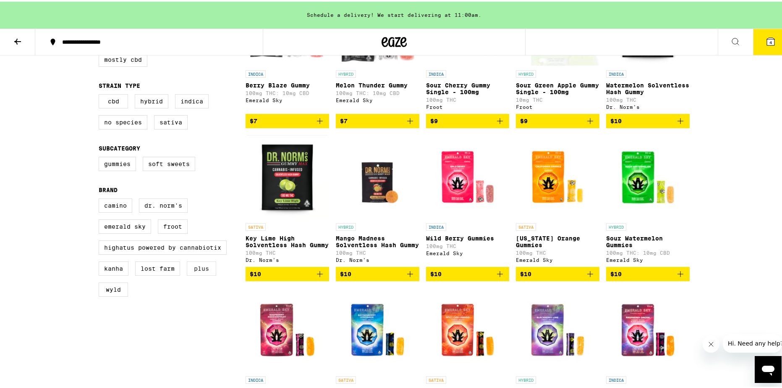
click at [192, 274] on label "PLUS" at bounding box center [201, 267] width 29 height 14
click at [101, 198] on input "PLUS" at bounding box center [100, 198] width 0 height 0
checkbox input "true"
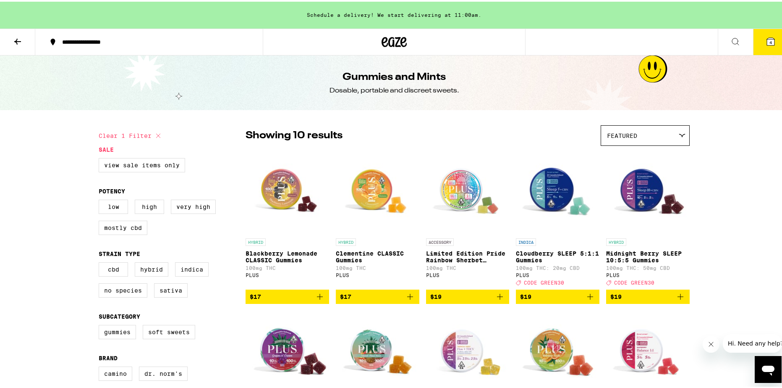
click at [731, 43] on icon at bounding box center [736, 40] width 10 height 10
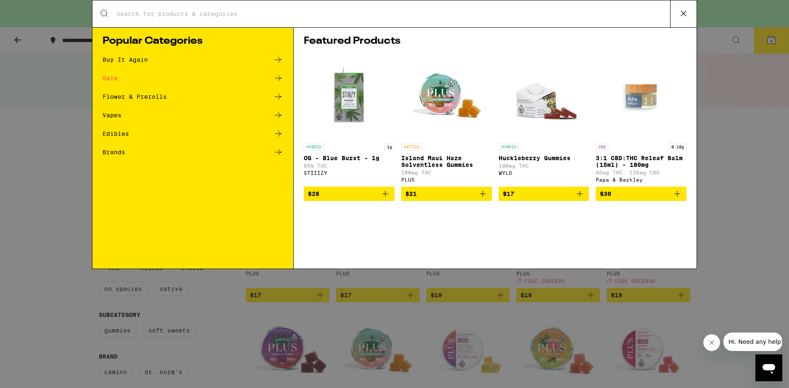
click at [323, 26] on div "Search for Products" at bounding box center [394, 13] width 604 height 27
click at [315, 21] on div "Search for Products" at bounding box center [394, 13] width 604 height 27
click at [305, 16] on input "Search for Products" at bounding box center [393, 14] width 554 height 8
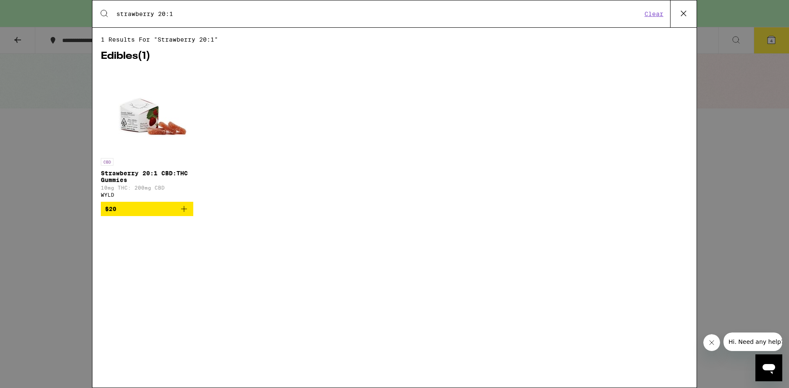
type input "strawberry 20:1"
click at [146, 152] on img "Open page for Strawberry 20:1 CBD:THC Gummies from WYLD" at bounding box center [147, 112] width 84 height 84
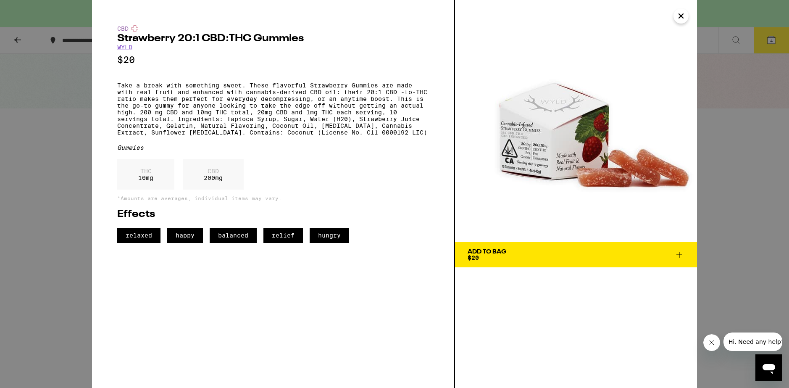
click at [124, 48] on link "WYLD" at bounding box center [124, 47] width 15 height 7
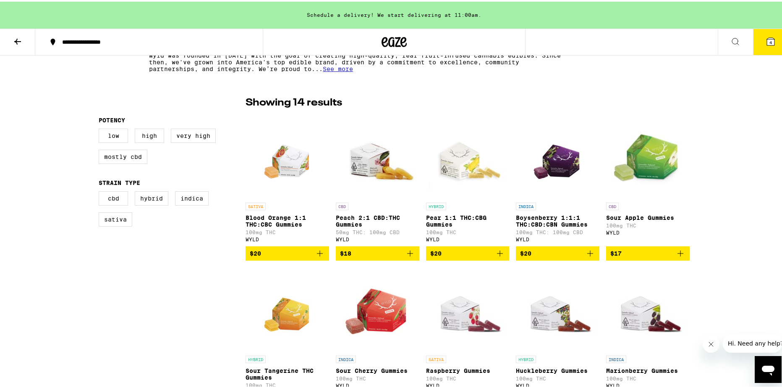
scroll to position [210, 0]
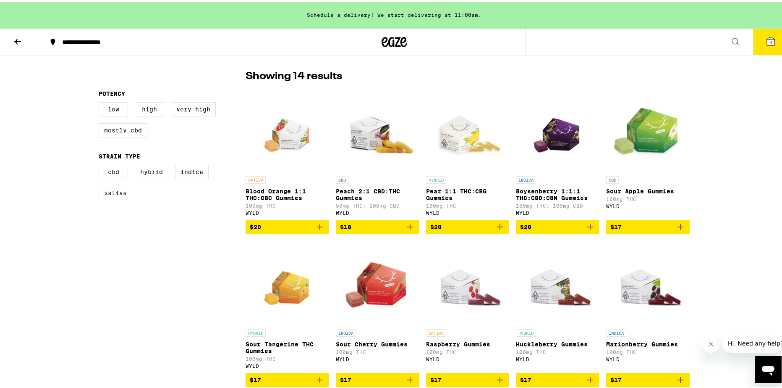
click at [351, 194] on p "Peach 2:1 CBD:THC Gummies" at bounding box center [378, 192] width 84 height 13
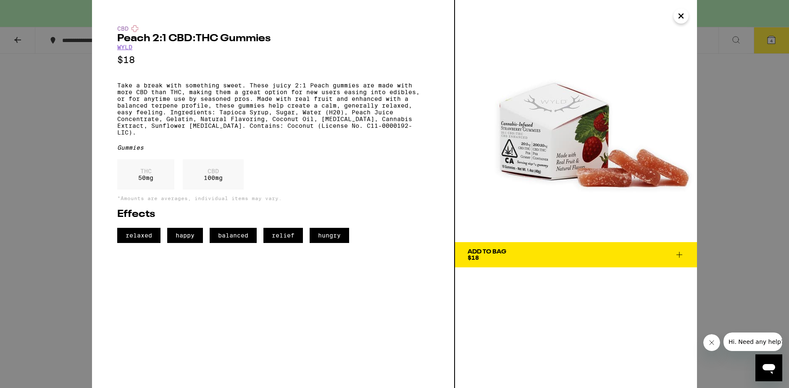
click at [681, 18] on icon "Close" at bounding box center [681, 16] width 10 height 13
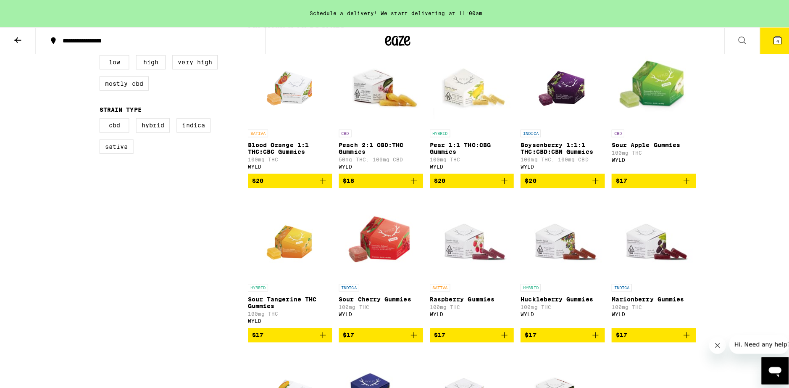
scroll to position [252, 0]
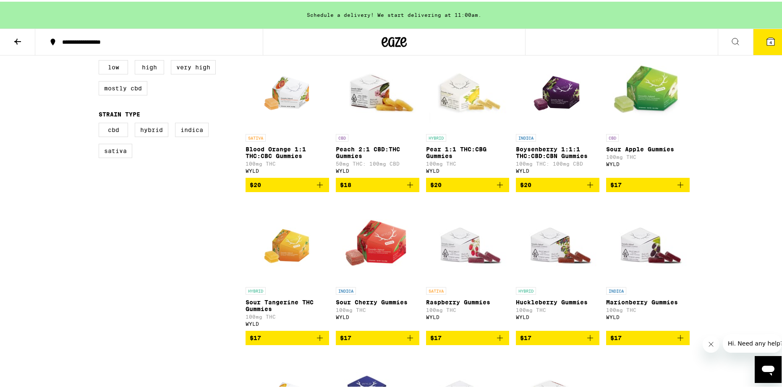
click at [379, 91] on img "Open page for Peach 2:1 CBD:THC Gummies from WYLD" at bounding box center [378, 86] width 84 height 84
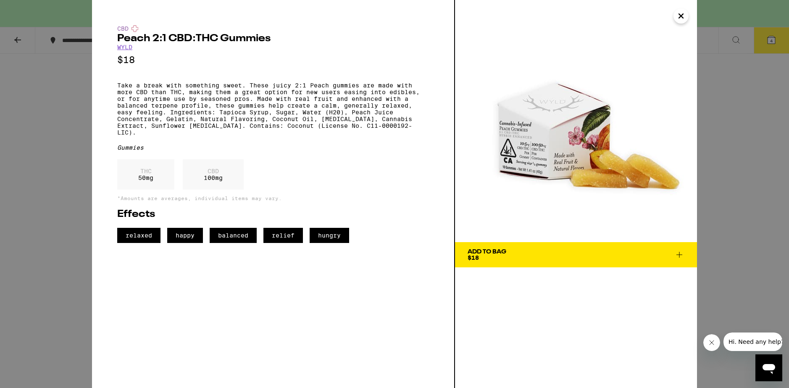
click at [540, 159] on img at bounding box center [576, 121] width 242 height 242
drag, startPoint x: 554, startPoint y: 254, endPoint x: 549, endPoint y: 251, distance: 6.4
click at [549, 252] on span "Add To Bag $18" at bounding box center [575, 255] width 217 height 12
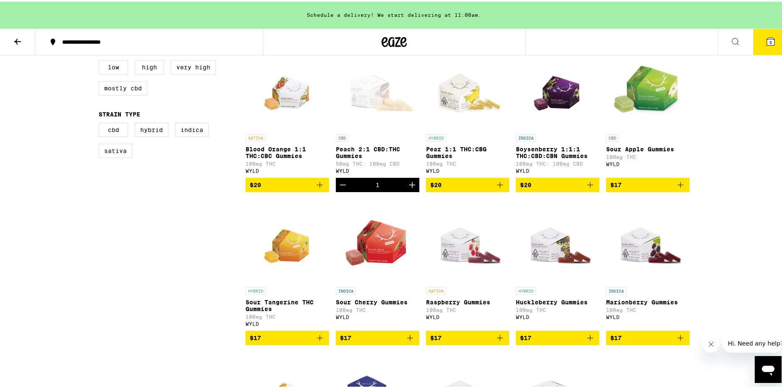
click at [770, 39] on span "5" at bounding box center [771, 40] width 3 height 5
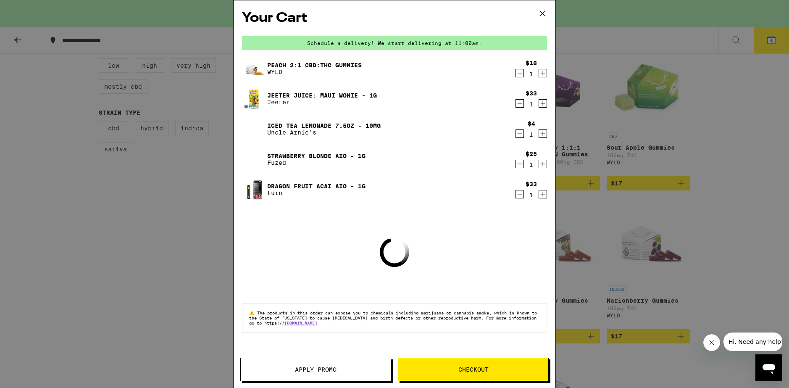
click at [411, 365] on button "Checkout" at bounding box center [473, 369] width 151 height 24
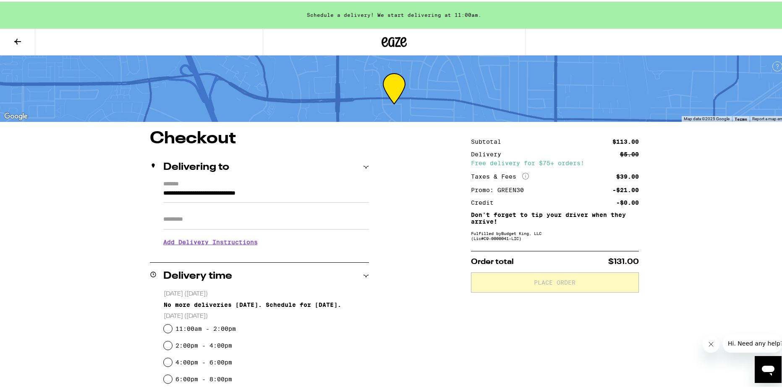
click at [292, 219] on input "Apt/Suite" at bounding box center [266, 217] width 206 height 20
type input "***"
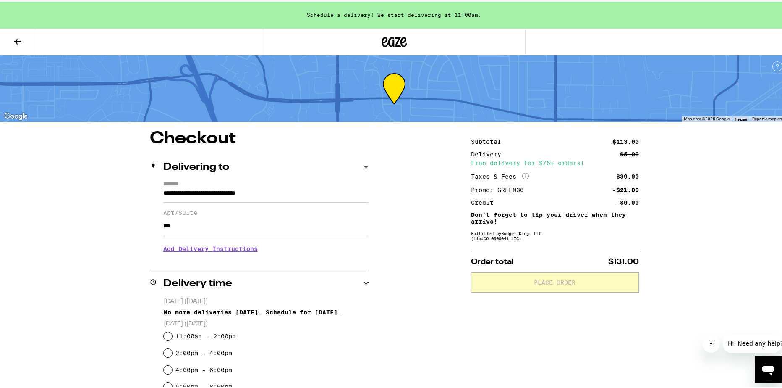
click at [228, 255] on h3 "Add Delivery Instructions" at bounding box center [266, 246] width 206 height 19
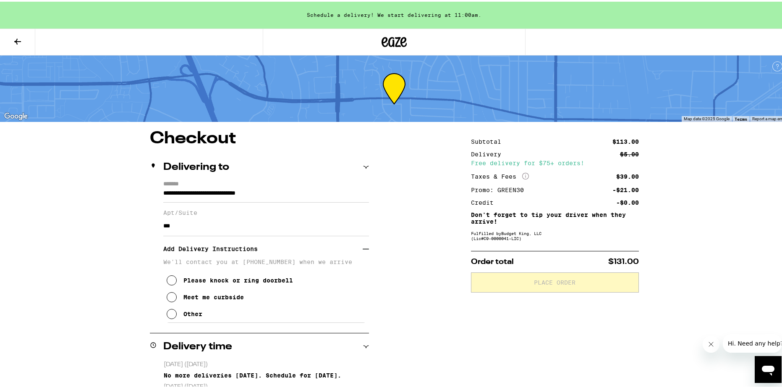
click at [175, 313] on button "Other" at bounding box center [185, 312] width 36 height 17
click at [206, 334] on textarea "Enter any other delivery instructions you want driver to know" at bounding box center [266, 339] width 200 height 39
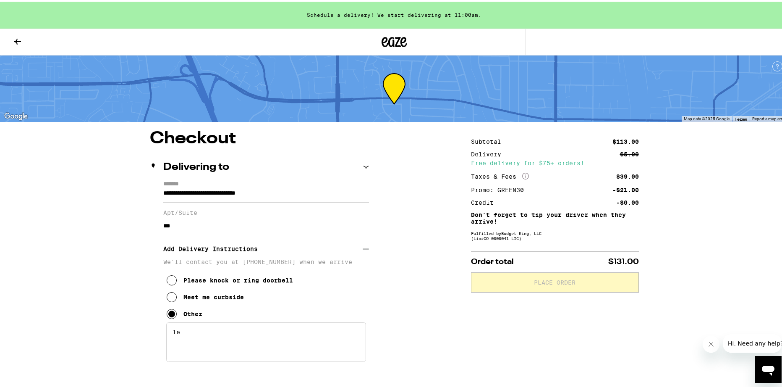
type textarea "l"
type textarea "front door. door code is #2650."
click at [357, 245] on h3 "Add Delivery Instructions" at bounding box center [262, 246] width 199 height 19
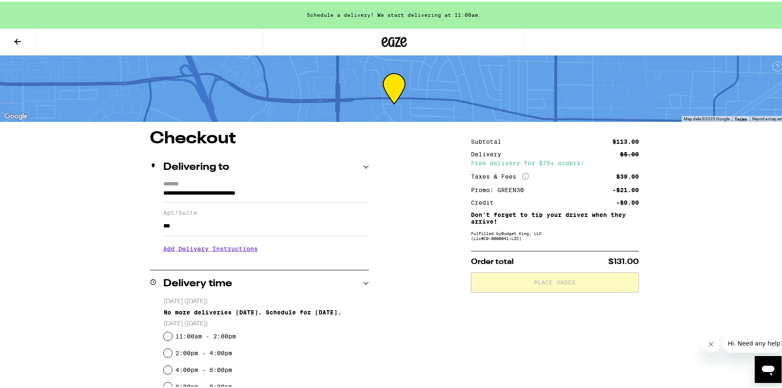
click at [357, 245] on h3 "Add Delivery Instructions" at bounding box center [266, 246] width 206 height 19
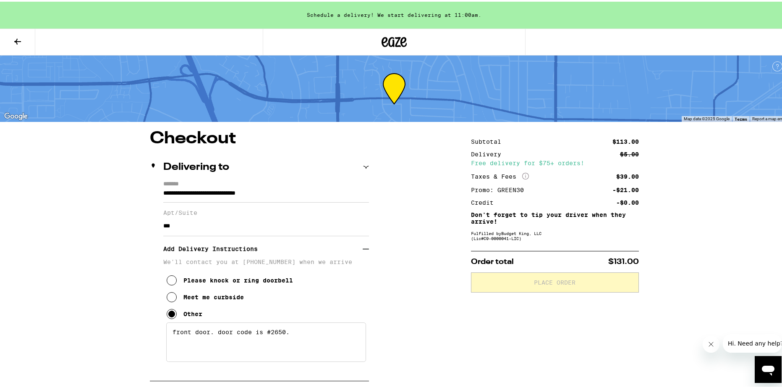
click at [357, 245] on h3 "Add Delivery Instructions" at bounding box center [262, 246] width 199 height 19
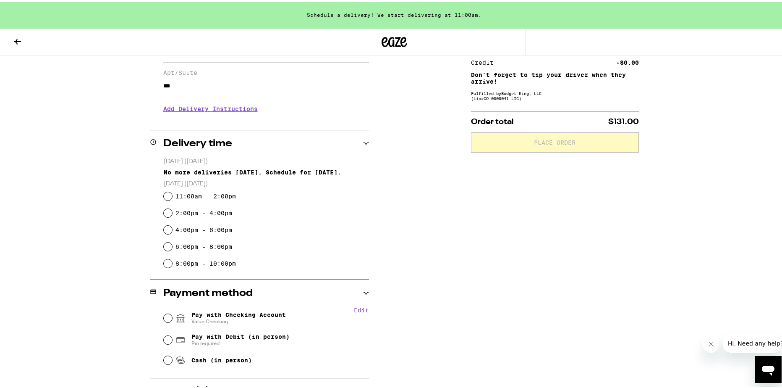
scroll to position [168, 0]
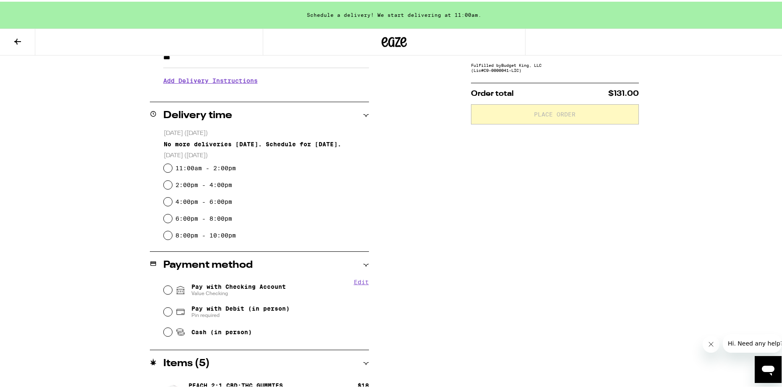
click at [364, 115] on icon at bounding box center [366, 114] width 6 height 6
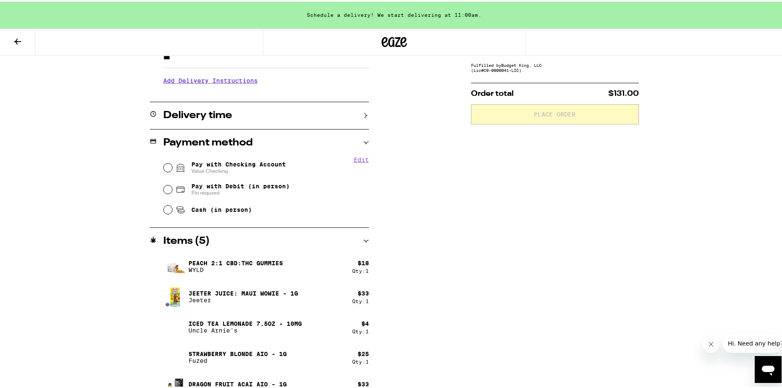
click at [363, 115] on icon at bounding box center [366, 114] width 6 height 6
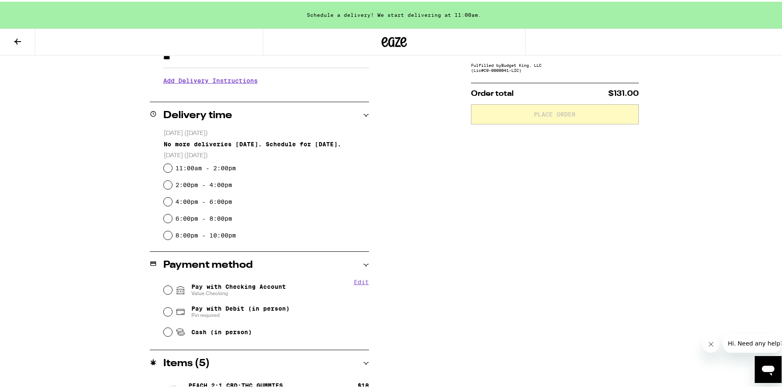
click at [762, 362] on icon "Open messaging window" at bounding box center [768, 368] width 15 height 15
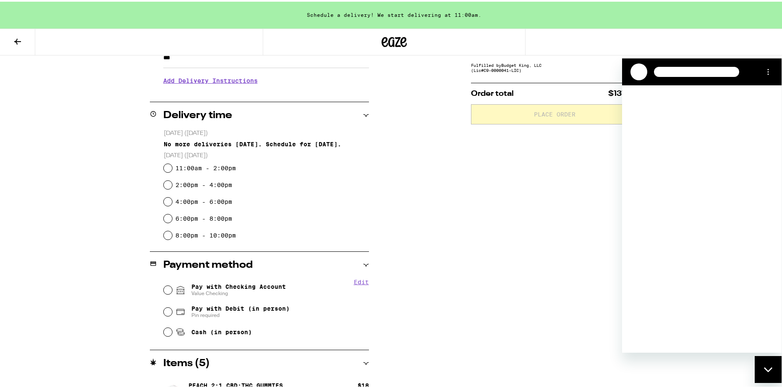
scroll to position [0, 0]
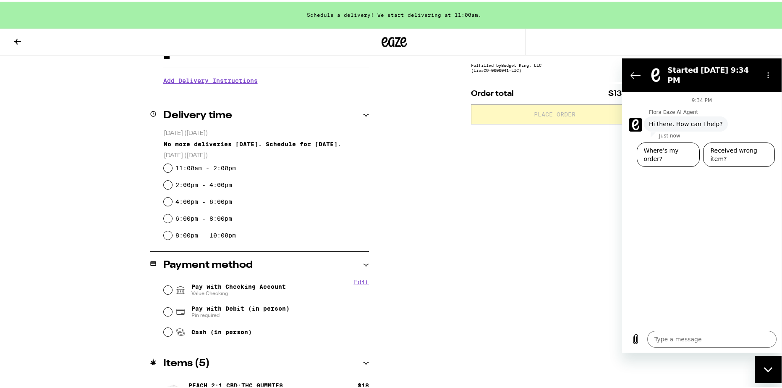
click at [679, 330] on div "Type a message x" at bounding box center [702, 338] width 160 height 27
type textarea "x"
click at [701, 333] on textarea at bounding box center [712, 338] width 129 height 17
type textarea "M"
type textarea "x"
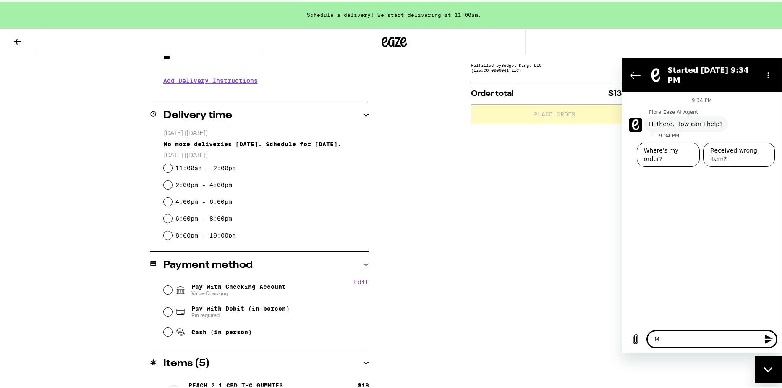
type textarea "My"
type textarea "x"
type textarea "My"
type textarea "x"
type textarea "My o"
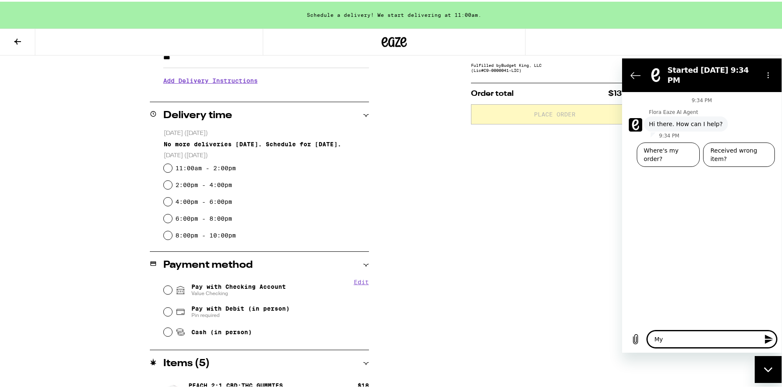
type textarea "x"
type textarea "My or"
type textarea "x"
type textarea "My ord"
type textarea "x"
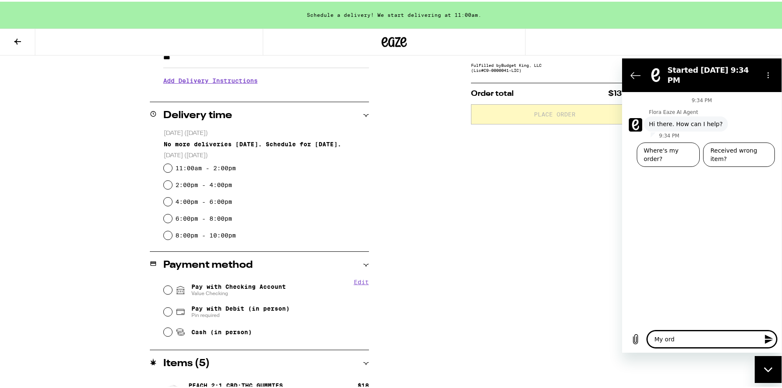
type textarea "My orde"
type textarea "x"
type textarea "My order"
type textarea "x"
type textarea "My order"
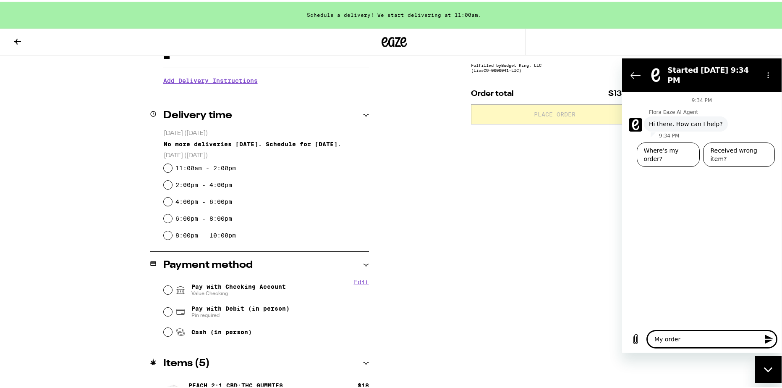
type textarea "x"
type textarea "My order w"
type textarea "x"
type textarea "My order wa"
type textarea "x"
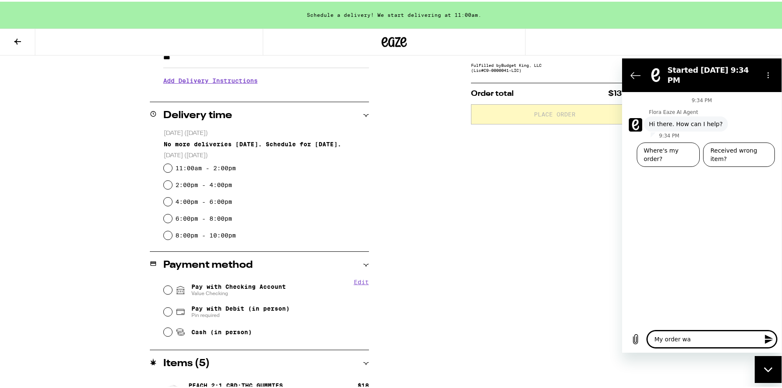
type textarea "My order was"
type textarea "x"
type textarea "My order was"
type textarea "x"
type textarea "My order was c"
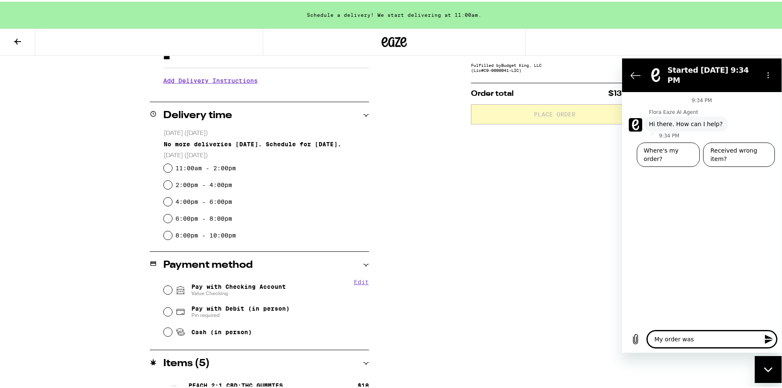
type textarea "x"
type textarea "My order was ca"
type textarea "x"
type textarea "My order was can"
type textarea "x"
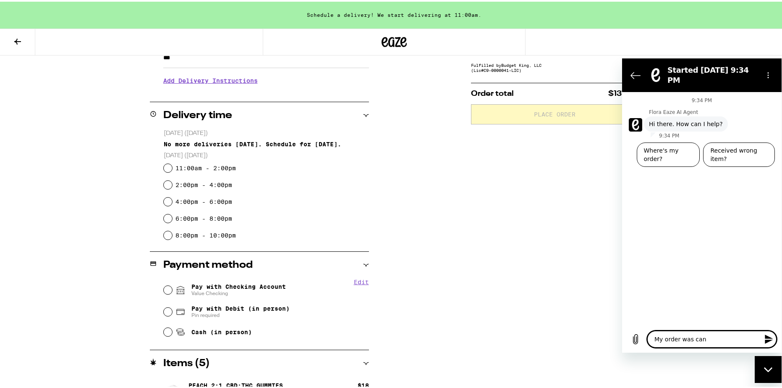
type textarea "My order was canc"
type textarea "x"
type textarea "My order was cance"
type textarea "x"
type textarea "My order was cancel"
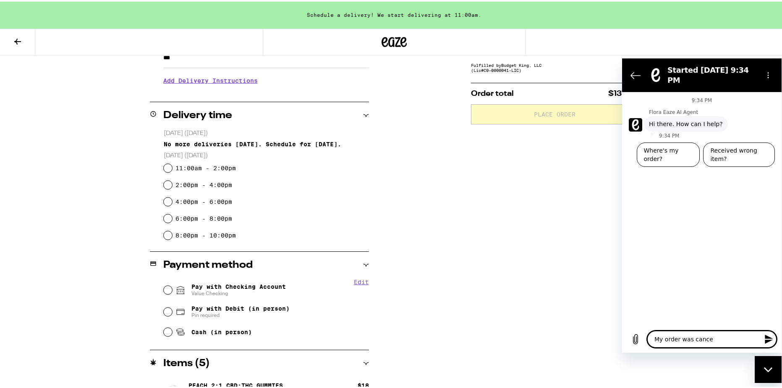
type textarea "x"
type textarea "My order was cancell"
type textarea "x"
type textarea "My order was cancelle"
type textarea "x"
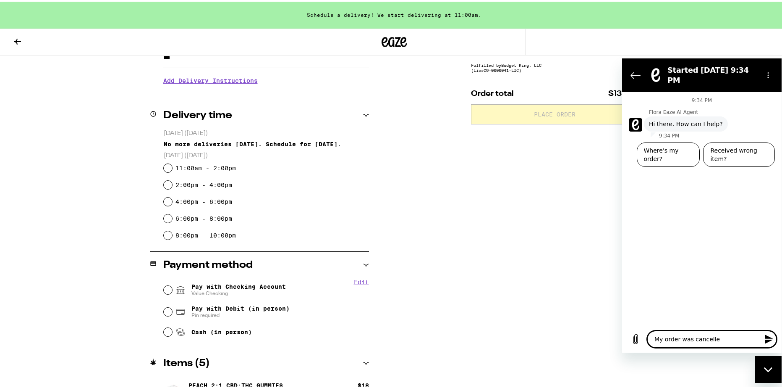
type textarea "My order was cancelled"
type textarea "x"
type textarea "My order was cancelled"
type textarea "x"
type textarea "My order was cancelled a"
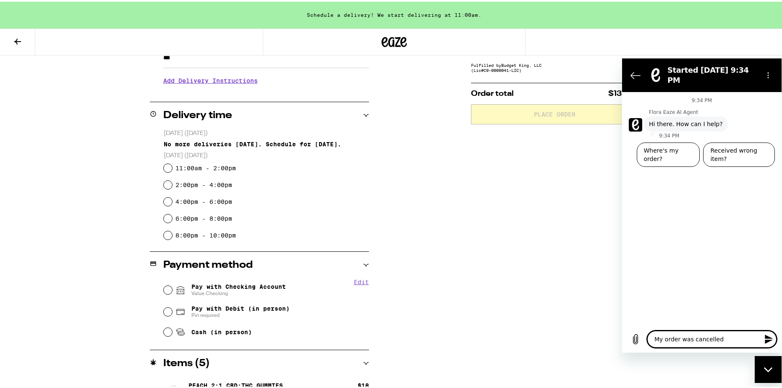
type textarea "x"
type textarea "My order was cancelled an"
type textarea "x"
type textarea "My order was cancelled and"
type textarea "x"
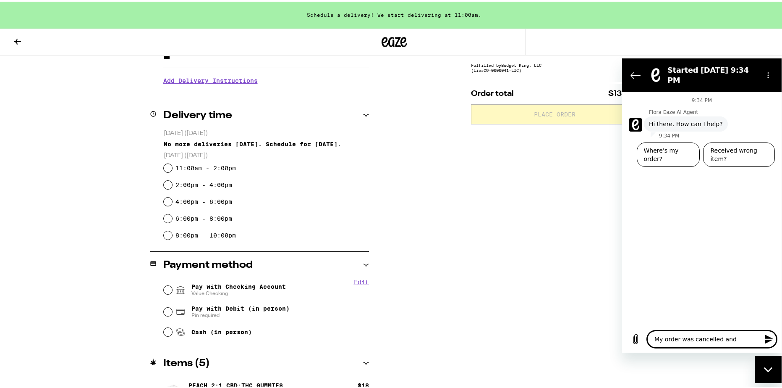
type textarea "My order was cancelled and"
type textarea "x"
type textarea "My order was cancelled and I"
type textarea "x"
type textarea "My order was cancelled and I"
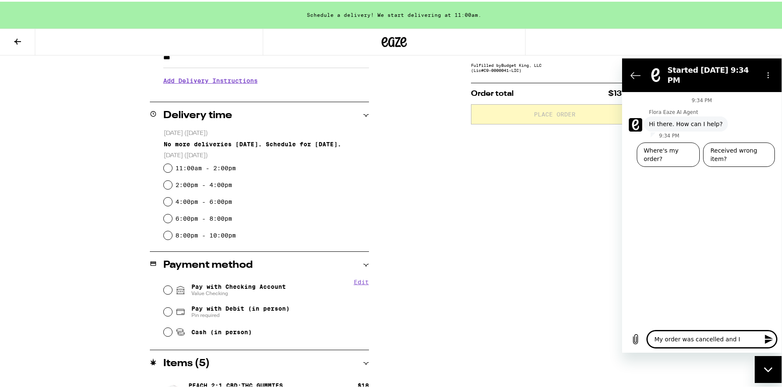
type textarea "x"
type textarea "My order was cancelled and I a"
type textarea "x"
type textarea "My order was cancelled and I am"
type textarea "x"
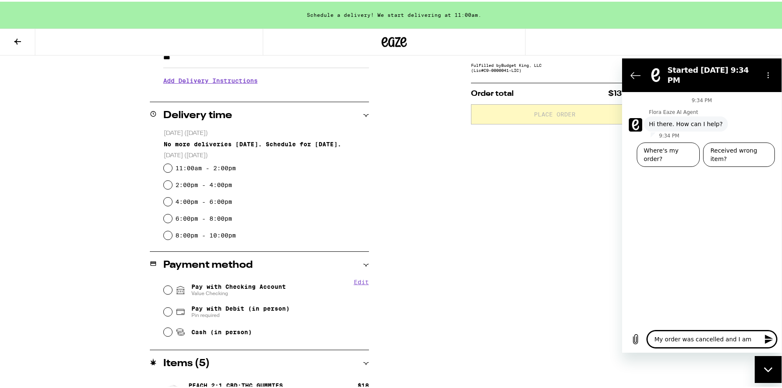
type textarea "My order was cancelled and I am"
type textarea "x"
type textarea "My order was cancelled and I am h"
type textarea "x"
type textarea "My order was cancelled and I am ha"
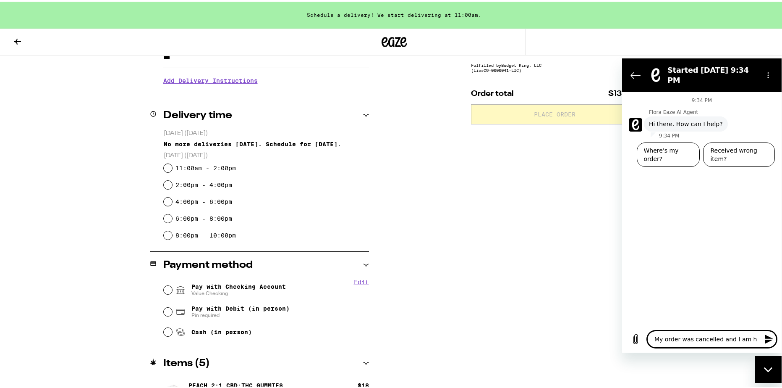
type textarea "x"
type textarea "My order was cancelled and I am hav"
type textarea "x"
type textarea "My order was cancelled and I am havi"
type textarea "x"
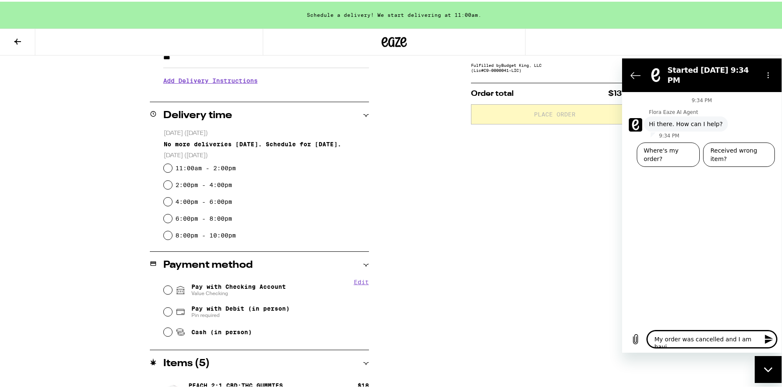
type textarea "My order was cancelled and I am havin"
type textarea "x"
type textarea "My order was cancelled and I am having"
type textarea "x"
type textarea "My order was cancelled and I am having"
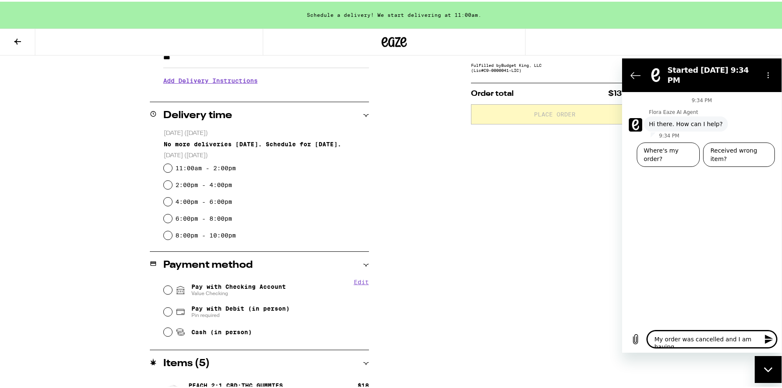
type textarea "x"
type textarea "My order was cancelled and I am having d"
type textarea "x"
type textarea "My order was cancelled and I am having di"
type textarea "x"
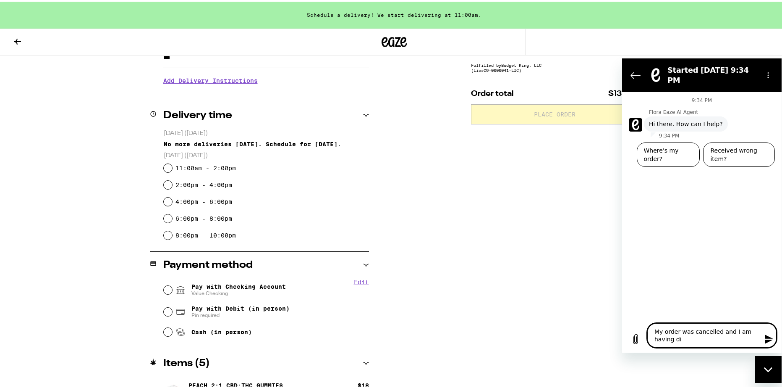
type textarea "My order was cancelled and I am having dif"
type textarea "x"
type textarea "My order was cancelled and I am having diff"
type textarea "x"
type textarea "My order was cancelled and I am having diffi"
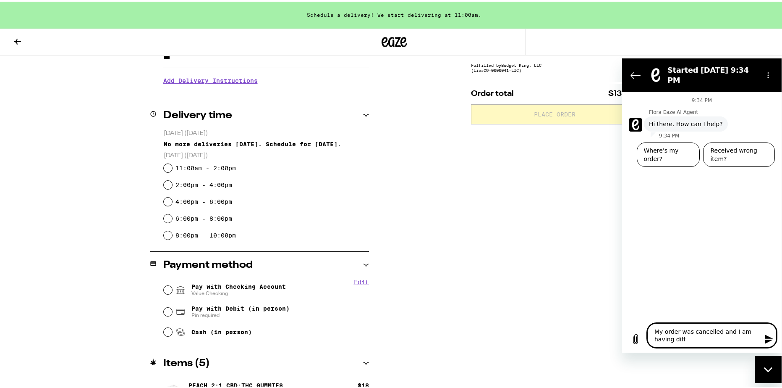
type textarea "x"
type textarea "My order was cancelled and I am having diffic"
type textarea "x"
type textarea "My order was cancelled and I am having difficu"
type textarea "x"
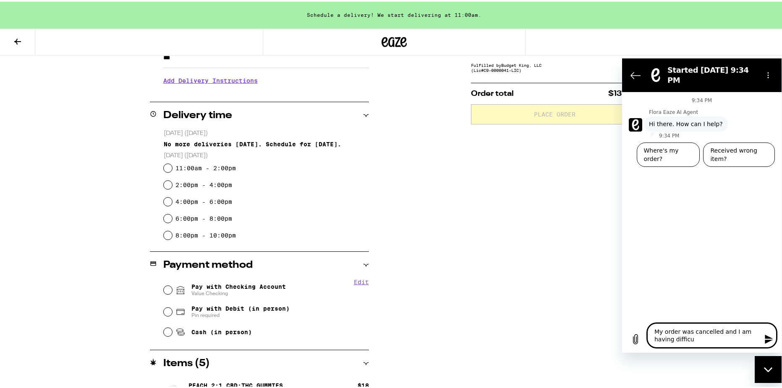
type textarea "My order was cancelled and I am having difficul"
type textarea "x"
type textarea "My order was cancelled and I am having difficult"
type textarea "x"
type textarea "My order was cancelled and I am having difficulty"
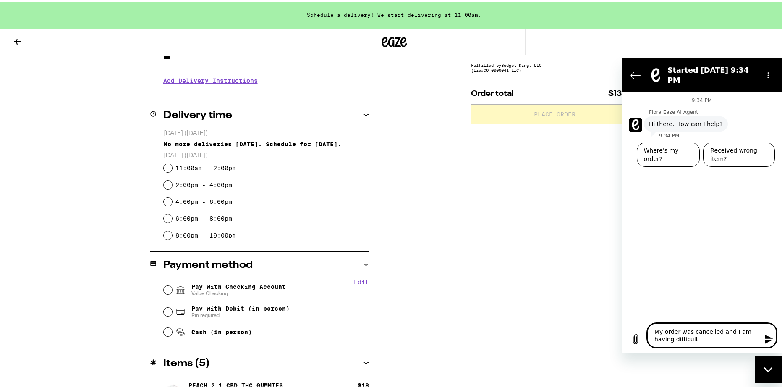
type textarea "x"
type textarea "My order was cancelled and I am having difficulty"
type textarea "x"
type textarea "My order was cancelled and I am having difficulty r"
type textarea "x"
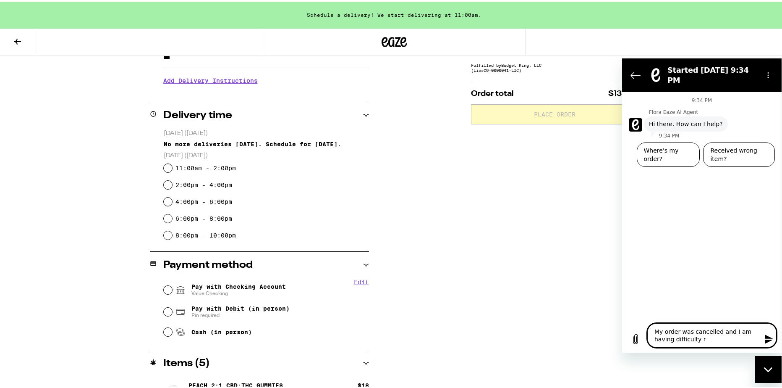
type textarea "My order was cancelled and I am having difficulty re"
type textarea "x"
type textarea "My order was cancelled and I am having difficulty reo"
type textarea "x"
type textarea "My order was cancelled and I am having difficulty reor"
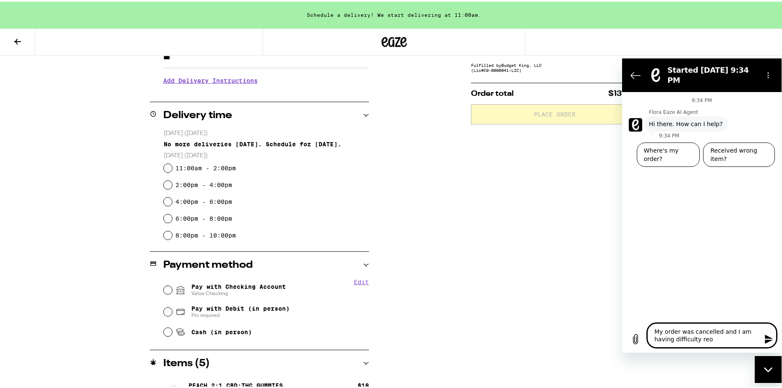
type textarea "x"
type textarea "My order was cancelled and I am having difficulty reord"
type textarea "x"
type textarea "My order was cancelled and I am having difficulty reorde"
type textarea "x"
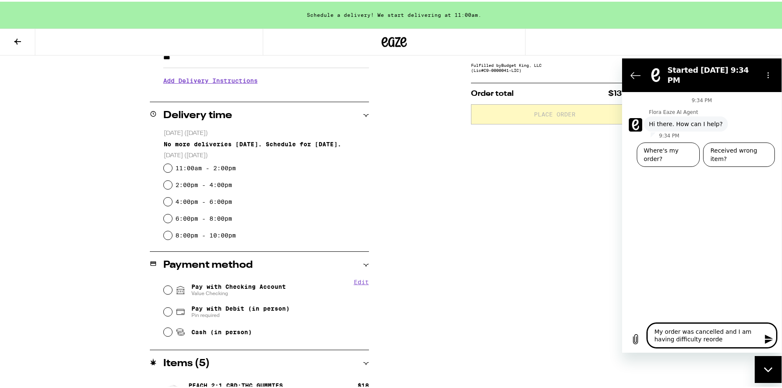
type textarea "My order was cancelled and I am having difficulty reorder"
type textarea "x"
type textarea "My order was cancelled and I am having difficulty reorderi"
type textarea "x"
type textarea "My order was cancelled and I am having difficulty reorderin"
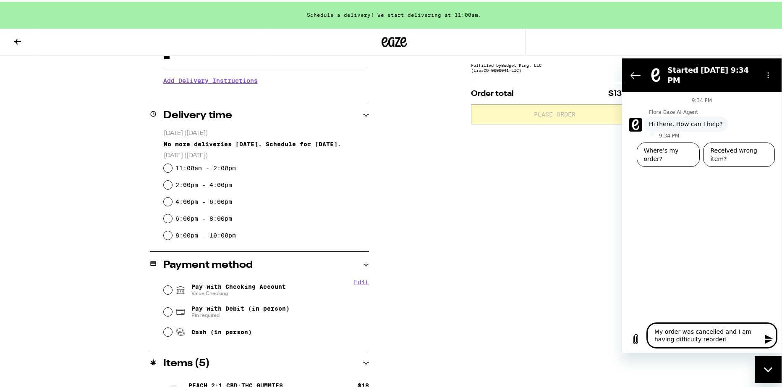
type textarea "x"
type textarea "My order was cancelled and I am having difficulty reordering"
type textarea "x"
type textarea "My order was cancelled and I am having difficulty reordering"
type textarea "x"
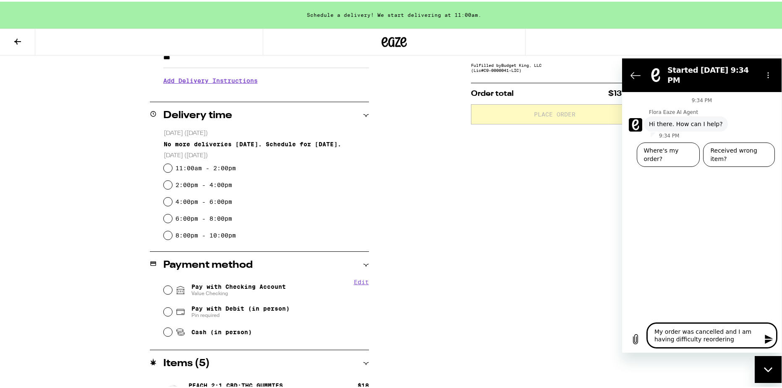
type textarea "My order was cancelled and I am having difficulty reordering i"
type textarea "x"
type textarea "My order was cancelled and I am having difficulty reordering it"
type textarea "x"
type textarea "My order was cancelled and I am having difficulty reordering it."
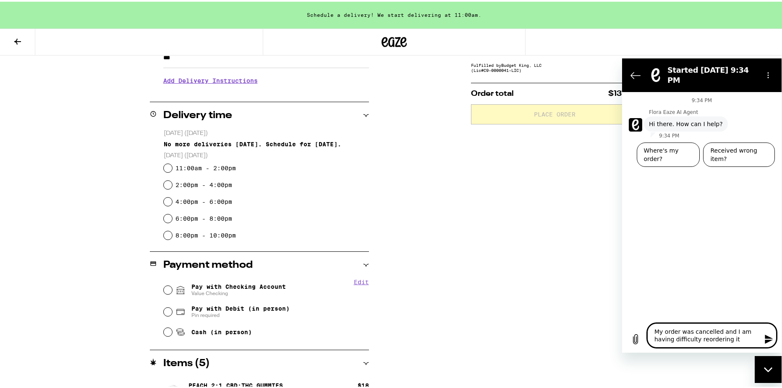
type textarea "x"
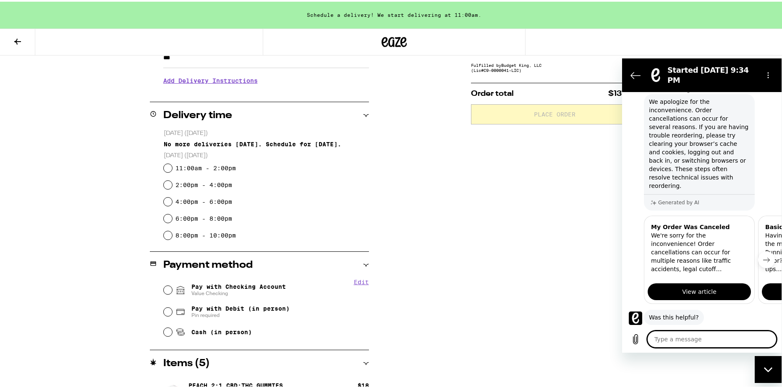
scroll to position [83, 0]
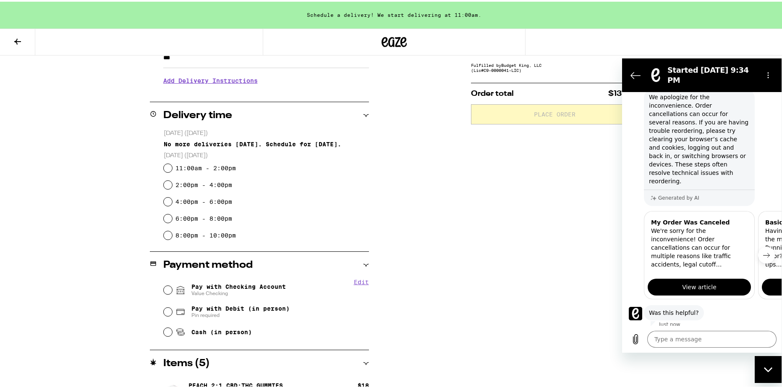
click at [755, 330] on button "No" at bounding box center [764, 338] width 23 height 16
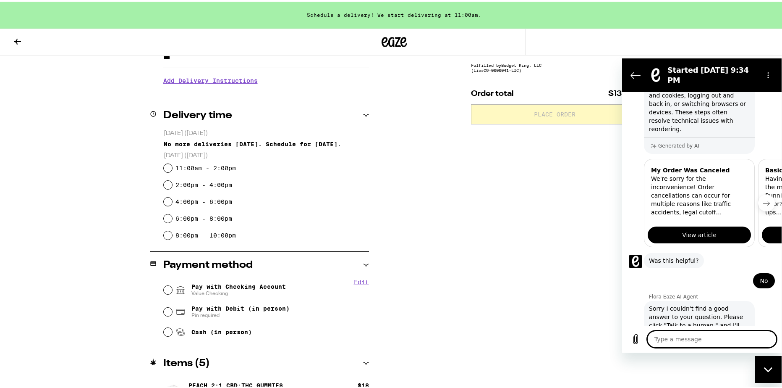
scroll to position [156, 0]
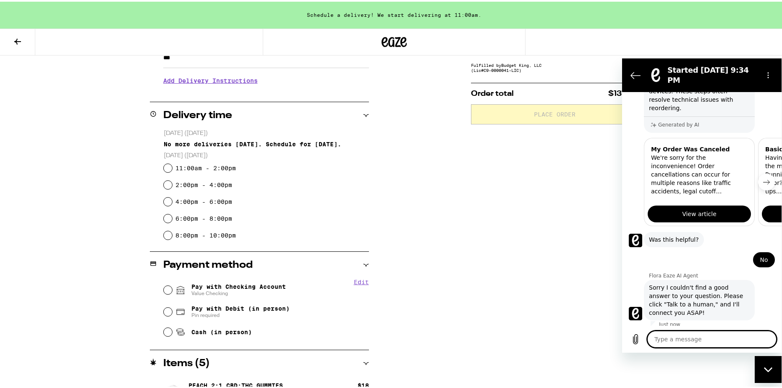
click at [755, 330] on button "Talk to a human" at bounding box center [747, 342] width 56 height 24
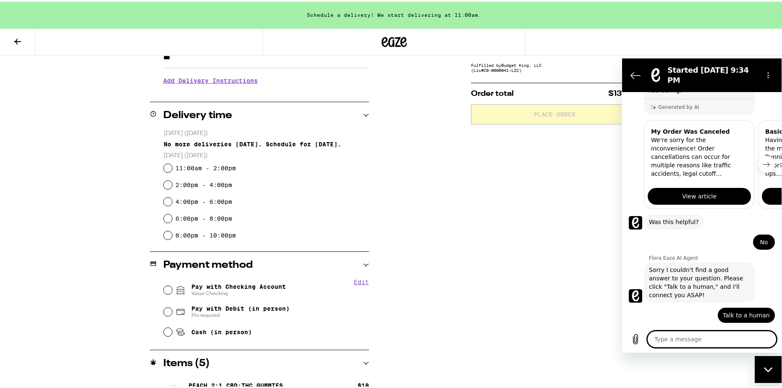
scroll to position [173, 0]
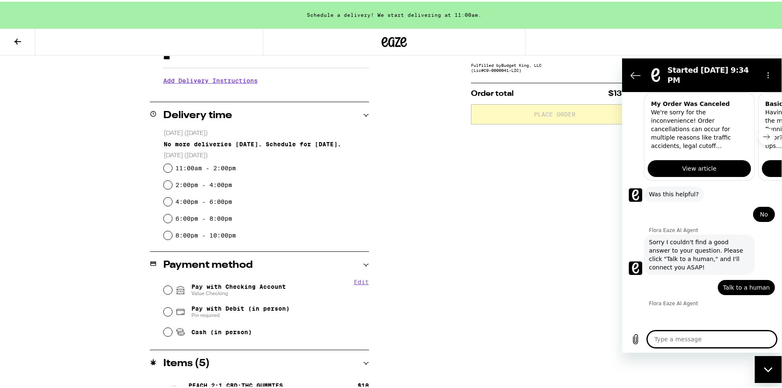
type textarea "x"
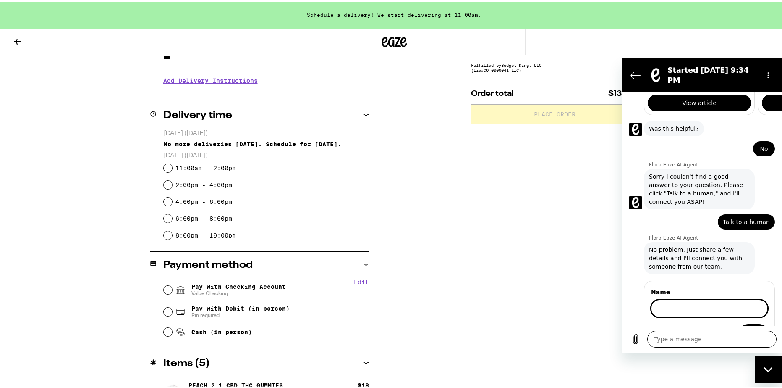
scroll to position [266, 0]
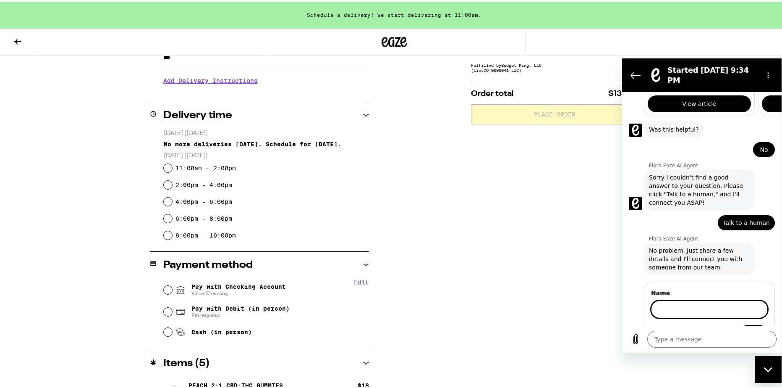
click at [689, 300] on input "Name" at bounding box center [709, 309] width 117 height 18
type input "[PERSON_NAME]"
click at [747, 328] on span "Next" at bounding box center [754, 333] width 14 height 10
type textarea "x"
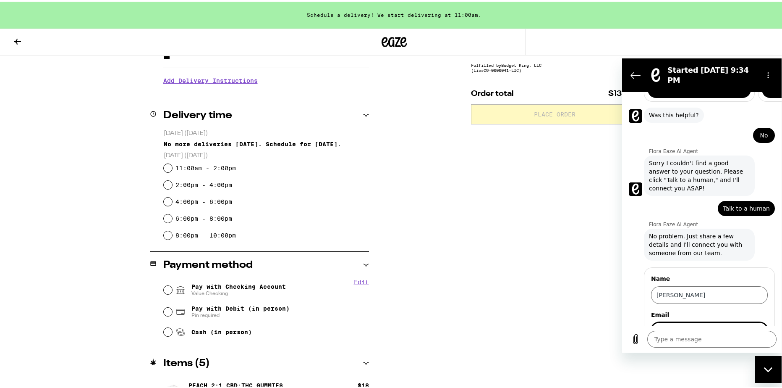
scroll to position [302, 0]
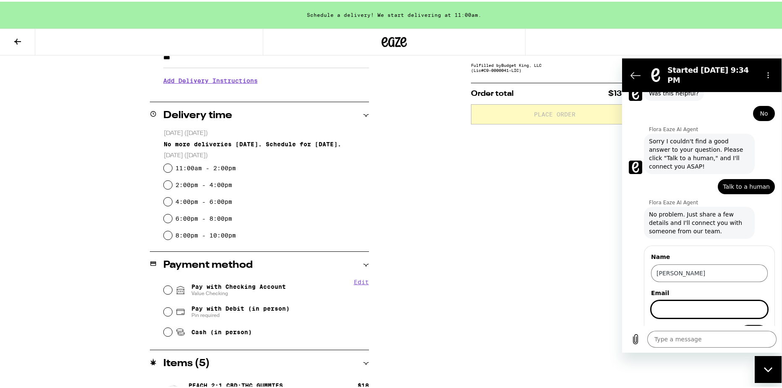
click at [674, 300] on input "Email" at bounding box center [709, 309] width 117 height 18
type input "[EMAIL_ADDRESS][DOMAIN_NAME]"
click at [740, 324] on button "Next" at bounding box center [754, 332] width 28 height 17
type textarea "x"
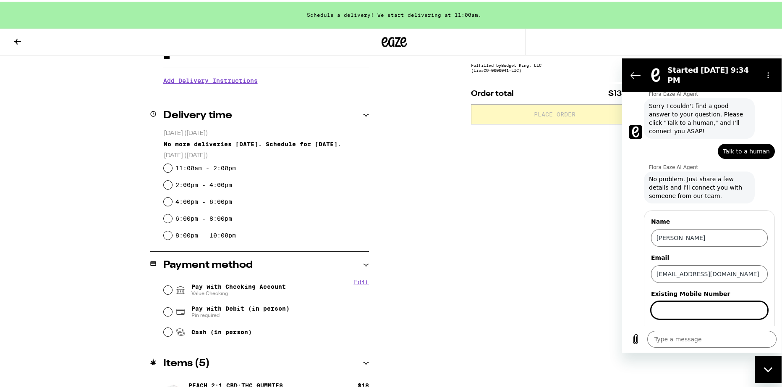
scroll to position [338, 0]
type input "4085643871"
click at [739, 324] on button "Send" at bounding box center [753, 332] width 29 height 17
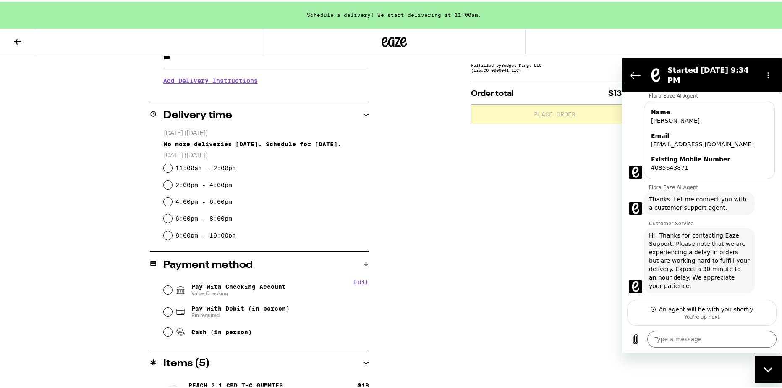
scroll to position [453, 0]
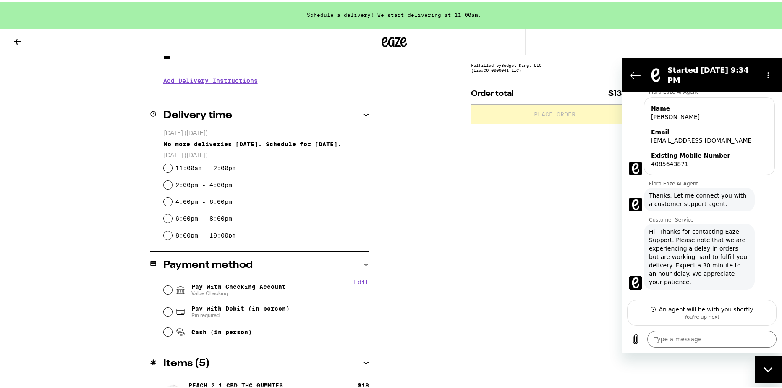
type textarea "x"
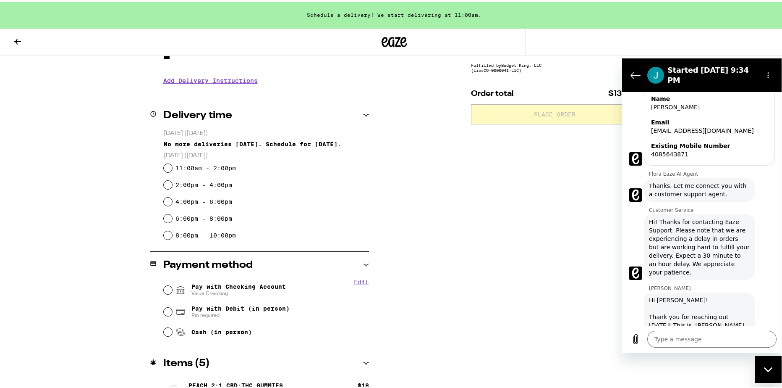
scroll to position [469, 0]
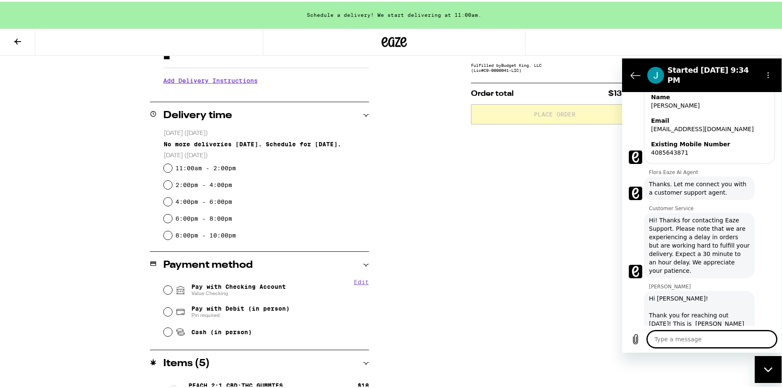
click at [700, 336] on textarea at bounding box center [712, 338] width 129 height 17
type textarea "H"
type textarea "x"
type textarea "Hi"
type textarea "x"
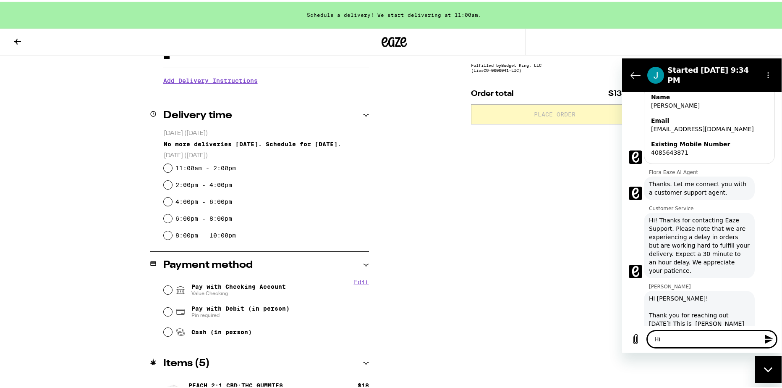
type textarea "Hi!"
type textarea "x"
type textarea "Hi!"
type textarea "x"
type textarea "Hi! M"
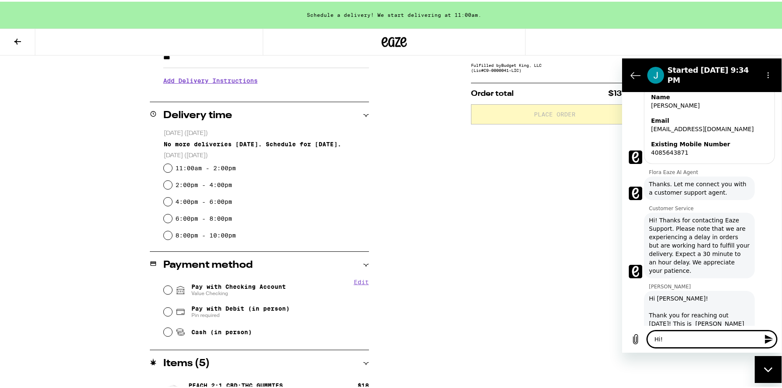
type textarea "x"
type textarea "Hi! My"
type textarea "x"
type textarea "Hi! My"
type textarea "x"
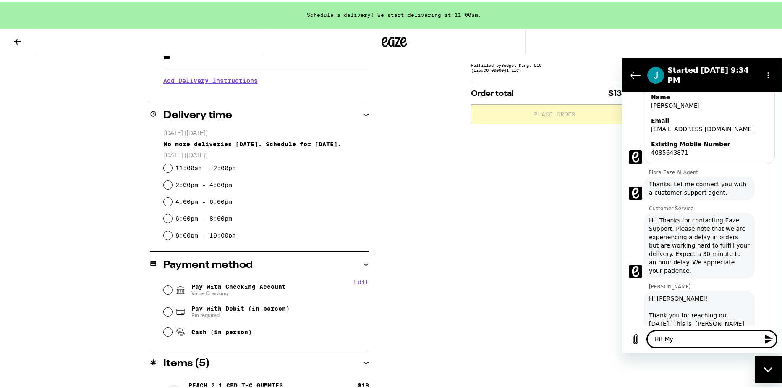
type textarea "Hi! My o"
type textarea "x"
type textarea "Hi! My or"
type textarea "x"
type textarea "Hi! My ord"
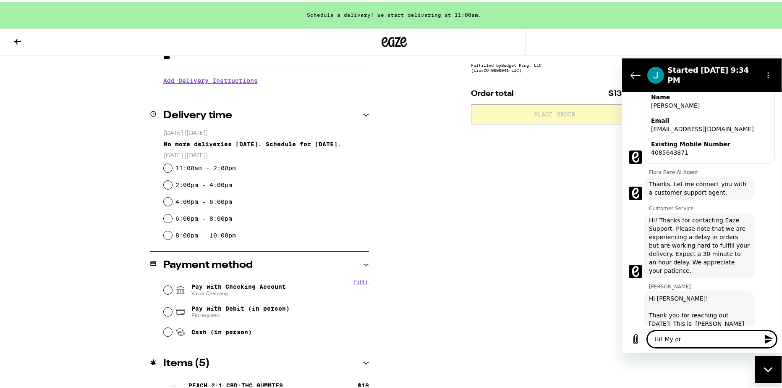
type textarea "x"
type textarea "Hi! My orde"
type textarea "x"
type textarea "Hi! My order"
type textarea "x"
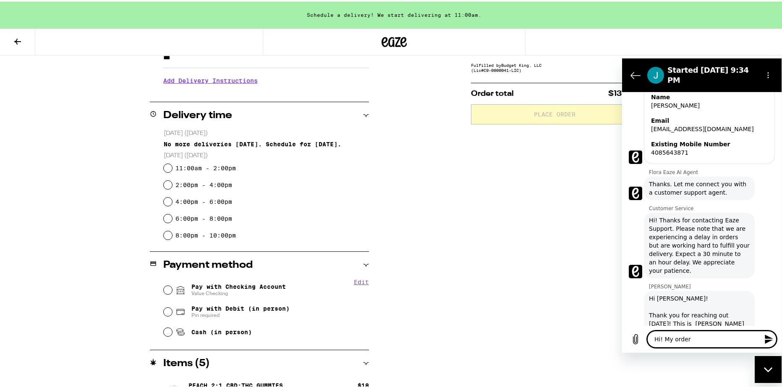
type textarea "Hi! My order"
type textarea "x"
type textarea "Hi! My order w"
type textarea "x"
type textarea "Hi! My order wa"
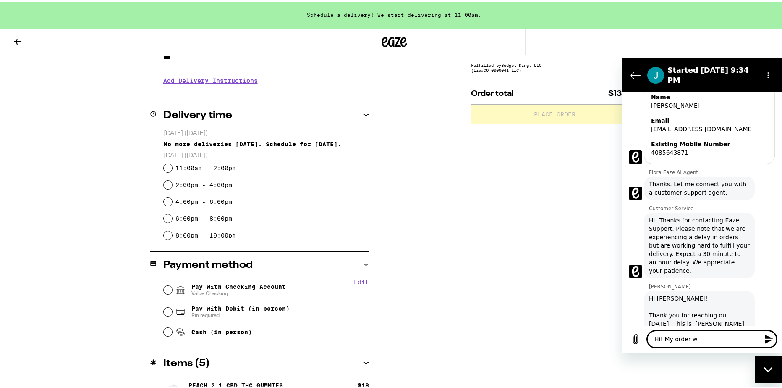
type textarea "x"
type textarea "Hi! My order was"
type textarea "x"
type textarea "Hi! My order was"
type textarea "x"
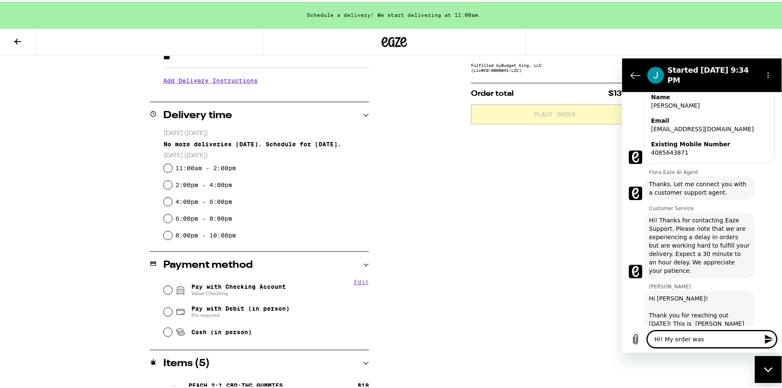
type textarea "Hi! My order was c"
type textarea "x"
type textarea "Hi! My order was ca"
type textarea "x"
type textarea "Hi! My order was can"
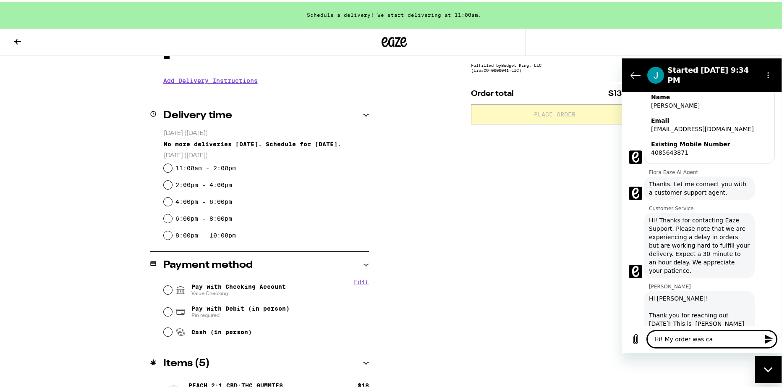
type textarea "x"
type textarea "Hi! My order was canc"
type textarea "x"
type textarea "Hi! My order was cance"
type textarea "x"
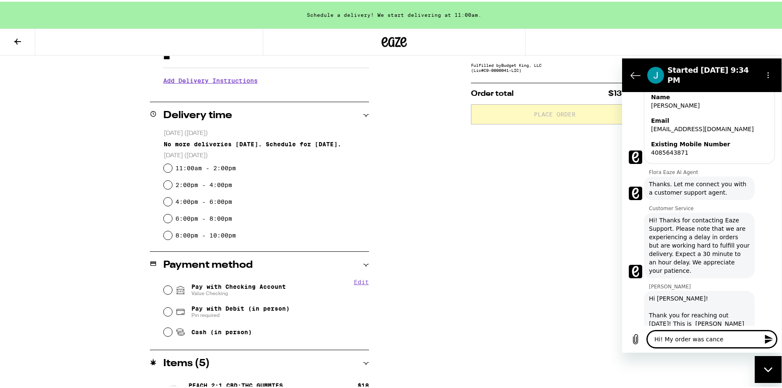
type textarea "Hi! My order was cancel"
type textarea "x"
type textarea "Hi! My order was cancell"
type textarea "x"
type textarea "Hi! My order was cancelle"
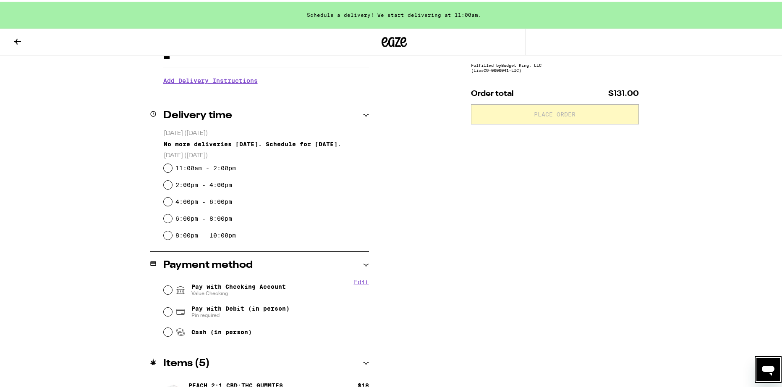
click at [759, 353] on div "**********" at bounding box center [394, 179] width 789 height 695
click at [764, 357] on div "Open messaging window" at bounding box center [768, 368] width 25 height 25
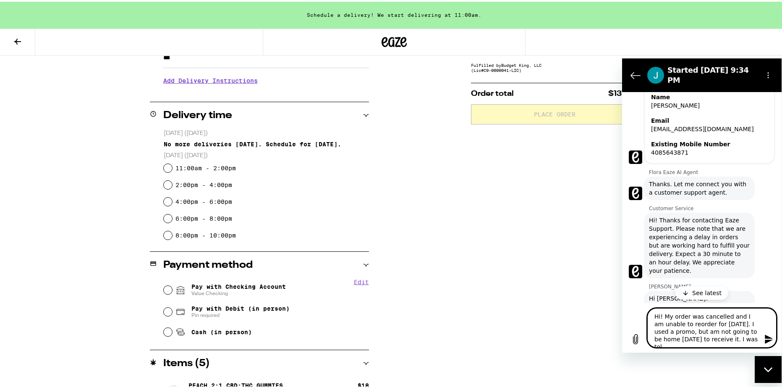
drag, startPoint x: 737, startPoint y: 342, endPoint x: 676, endPoint y: 328, distance: 63.2
click at [676, 328] on textarea "Hi! My order was cancelled and I am unable to reorder for [DATE]. I used a prom…" at bounding box center [712, 326] width 129 height 39
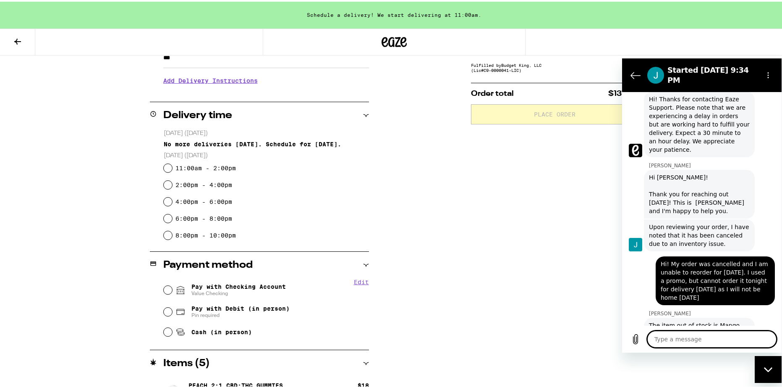
scroll to position [591, 0]
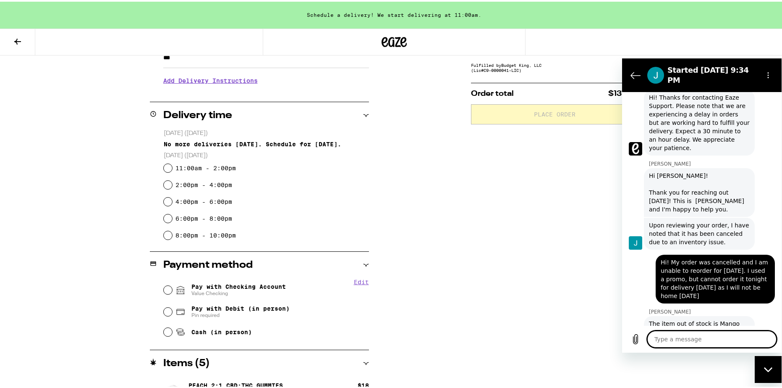
click at [710, 344] on textarea at bounding box center [712, 338] width 129 height 17
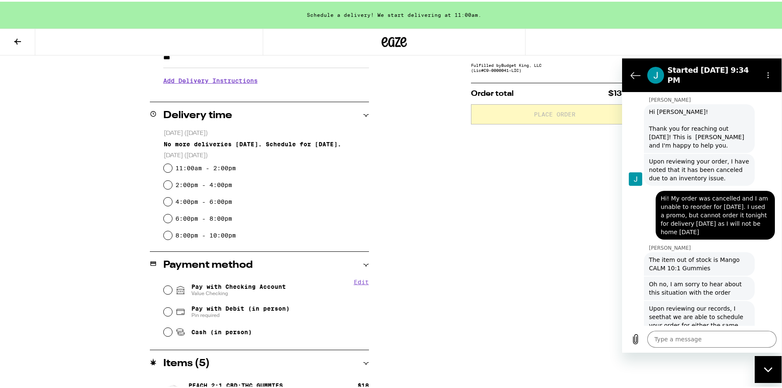
scroll to position [657, 0]
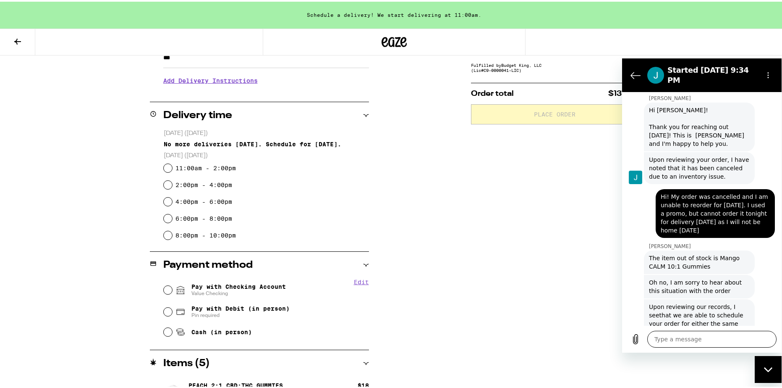
click at [701, 331] on textarea at bounding box center [712, 338] width 129 height 17
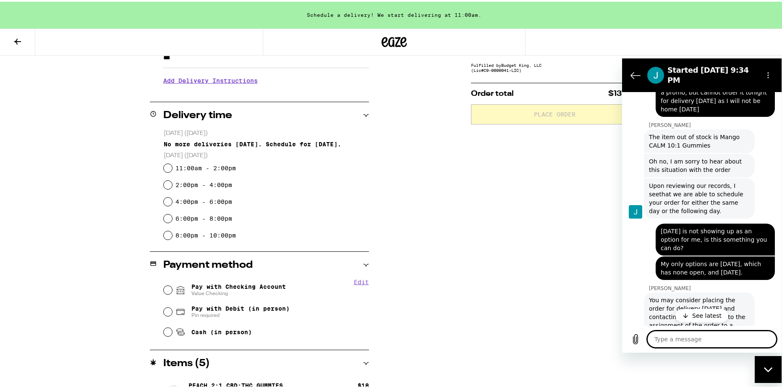
scroll to position [779, 0]
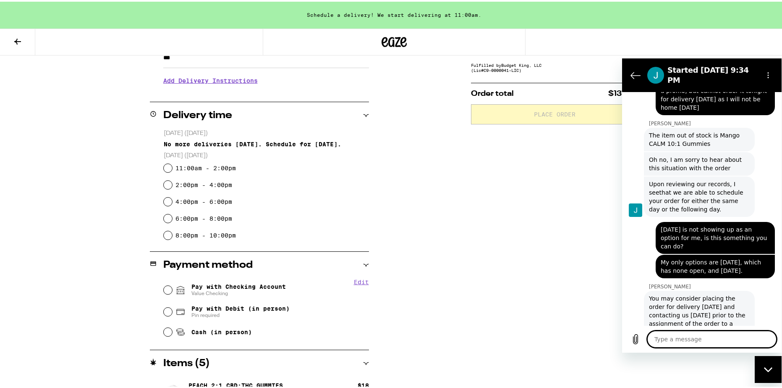
click at [698, 334] on textarea at bounding box center [712, 338] width 129 height 17
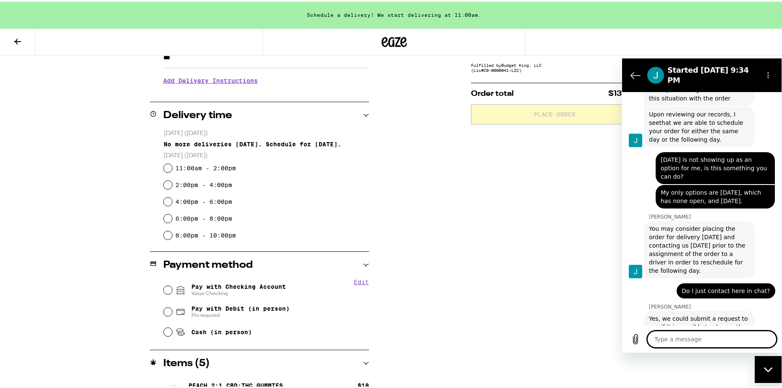
scroll to position [848, 0]
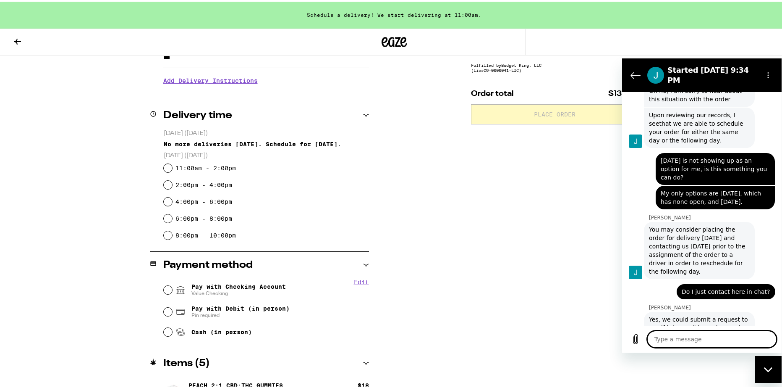
click at [705, 332] on textarea at bounding box center [712, 338] width 129 height 17
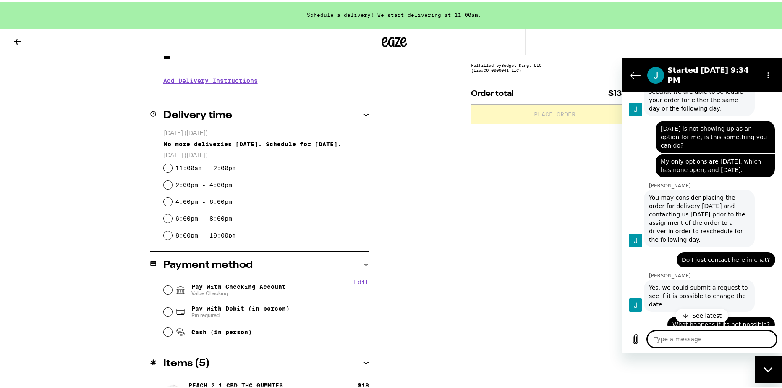
scroll to position [900, 0]
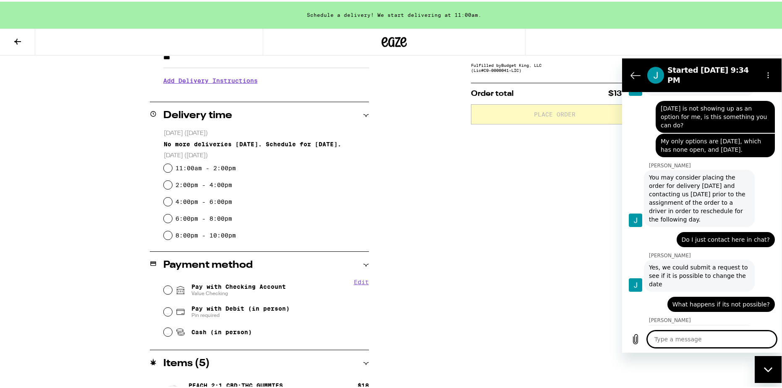
click at [708, 334] on textarea at bounding box center [712, 338] width 129 height 17
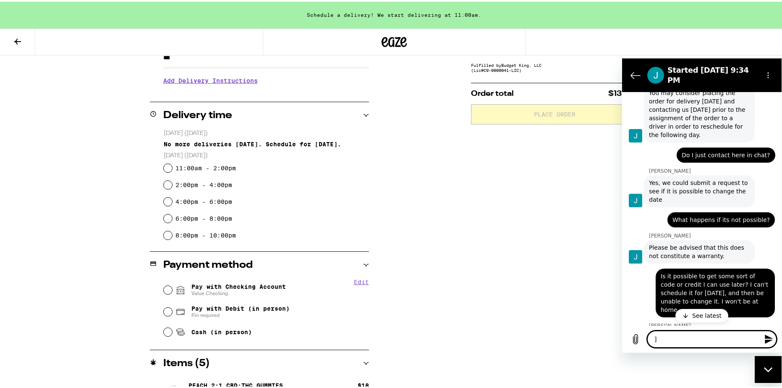
scroll to position [1007, 0]
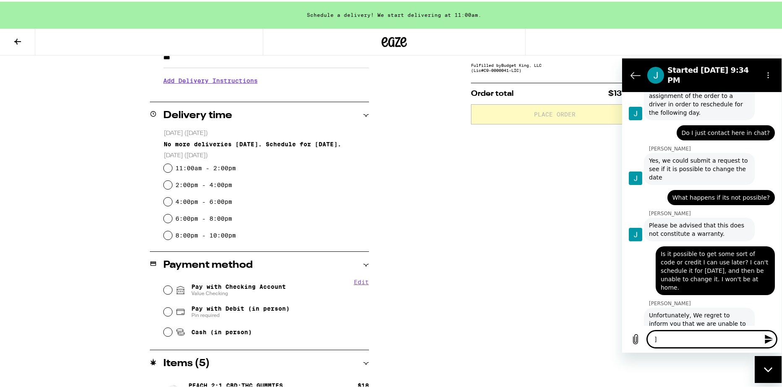
drag, startPoint x: 676, startPoint y: 337, endPoint x: 643, endPoint y: 332, distance: 33.6
click at [643, 332] on div "Type a message ] x" at bounding box center [702, 338] width 160 height 27
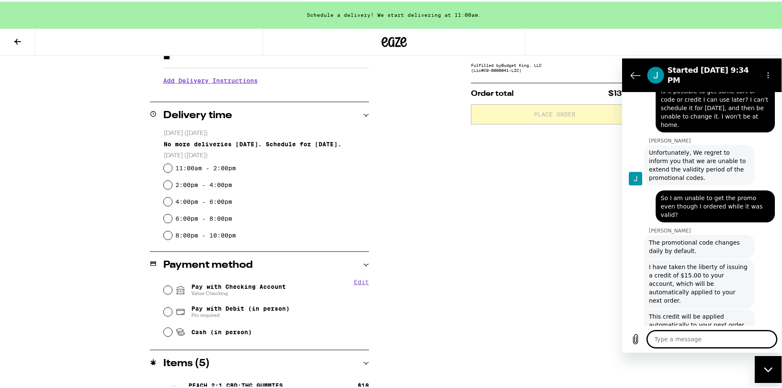
scroll to position [1170, 0]
click at [698, 332] on textarea at bounding box center [712, 338] width 129 height 17
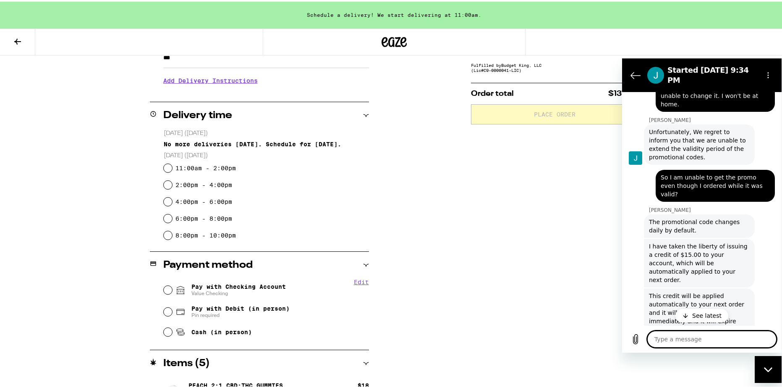
scroll to position [1235, 0]
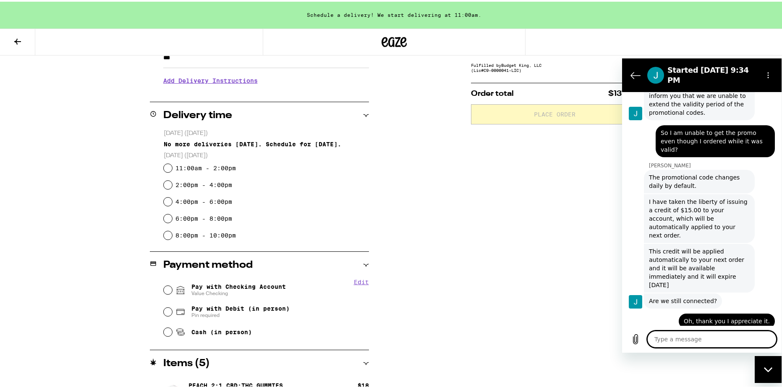
click at [718, 330] on textarea at bounding box center [712, 338] width 129 height 17
click at [765, 74] on button "Options menu" at bounding box center [768, 74] width 17 height 17
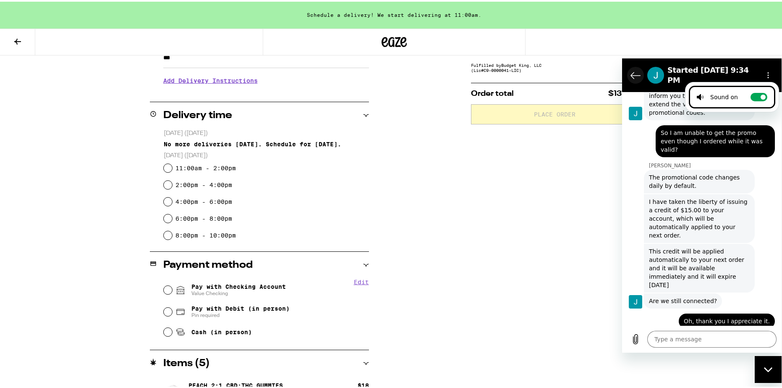
click at [642, 71] on button "Back to the conversation list" at bounding box center [635, 74] width 17 height 17
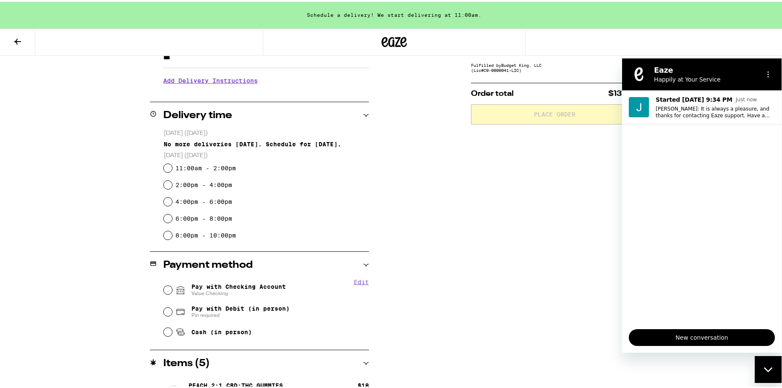
click at [482, 222] on div "Subtotal $113.00 Delivery $5.00 Free delivery for $75+ orders! Taxes & Fees Mor…" at bounding box center [555, 244] width 168 height 566
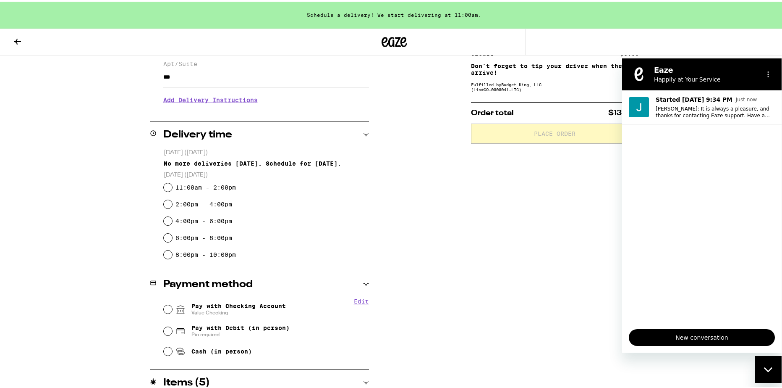
scroll to position [0, 0]
